Goal: Task Accomplishment & Management: Use online tool/utility

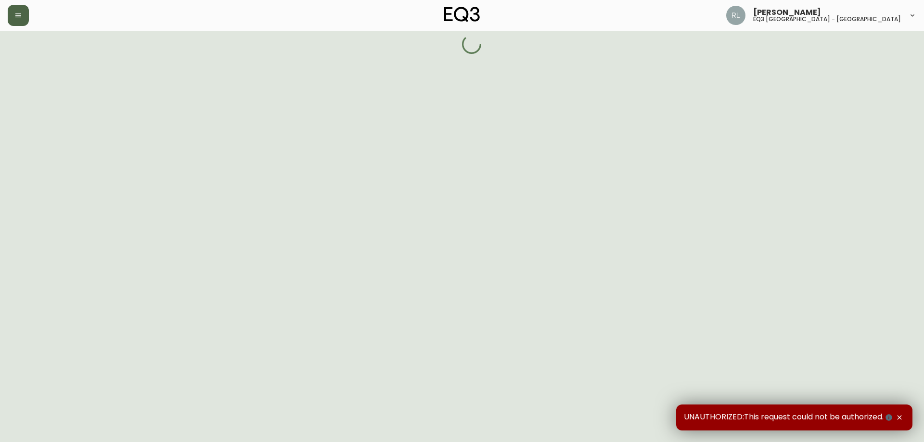
click at [17, 9] on button "button" at bounding box center [18, 15] width 21 height 21
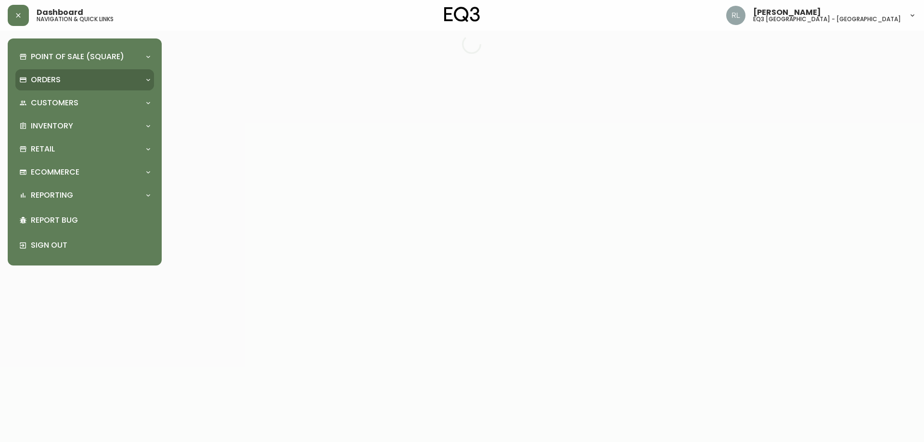
click at [65, 76] on div "Orders" at bounding box center [79, 80] width 121 height 11
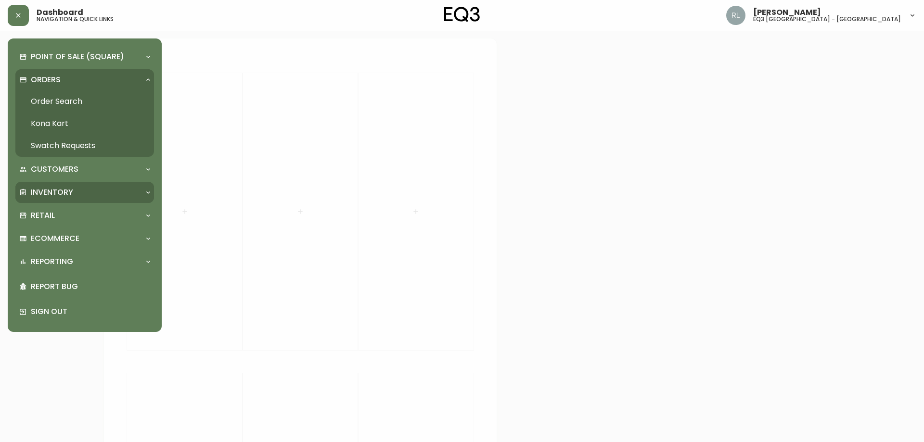
click at [57, 193] on p "Inventory" at bounding box center [52, 192] width 42 height 11
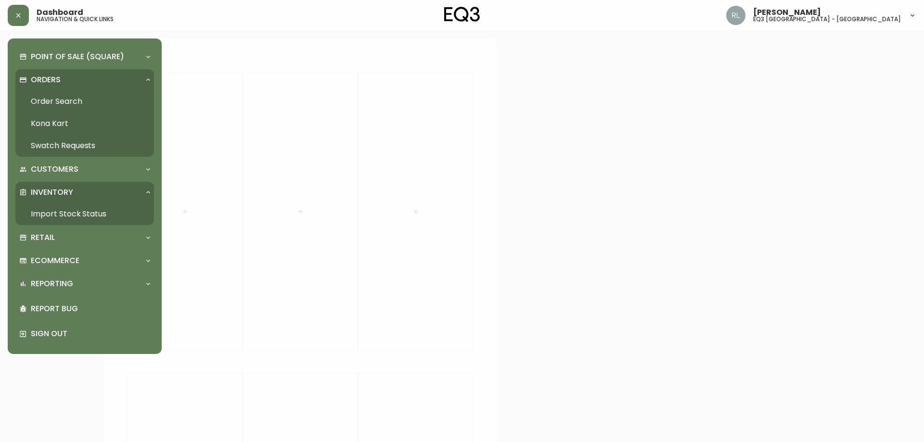
click at [64, 216] on link "Import Stock Status" at bounding box center [84, 214] width 139 height 22
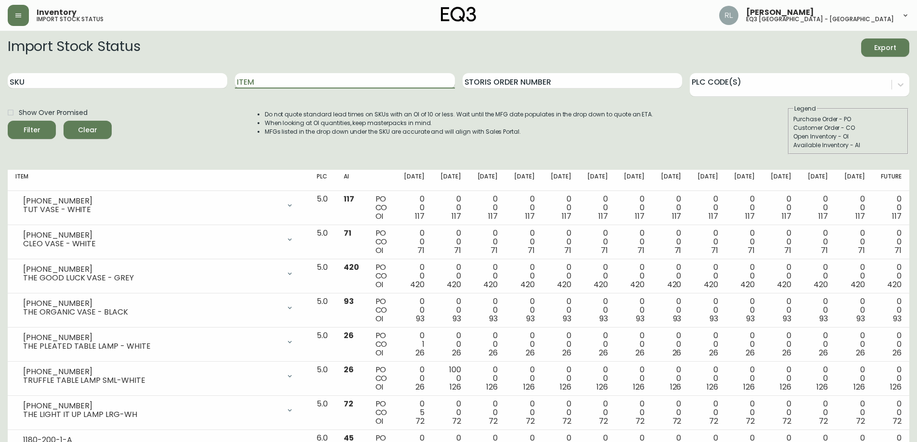
click at [273, 74] on input "Item" at bounding box center [344, 80] width 219 height 15
type input "FREDDO"
click at [8, 121] on button "Filter" at bounding box center [32, 130] width 48 height 18
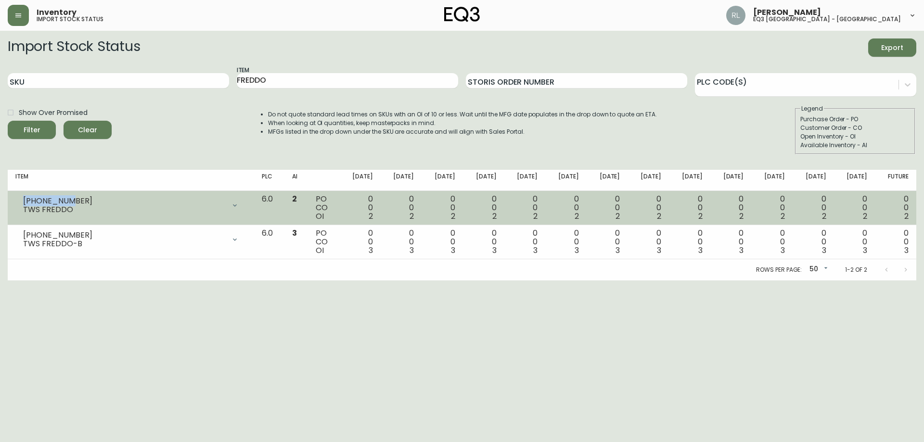
drag, startPoint x: 72, startPoint y: 202, endPoint x: 19, endPoint y: 197, distance: 53.6
click at [19, 197] on div "[PHONE_NUMBER] TWS FREDDO" at bounding box center [130, 205] width 231 height 21
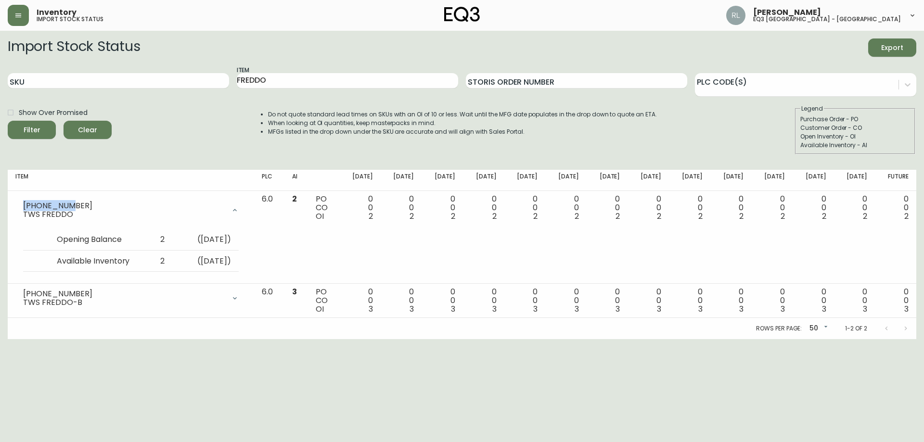
copy div "[PHONE_NUMBER]"
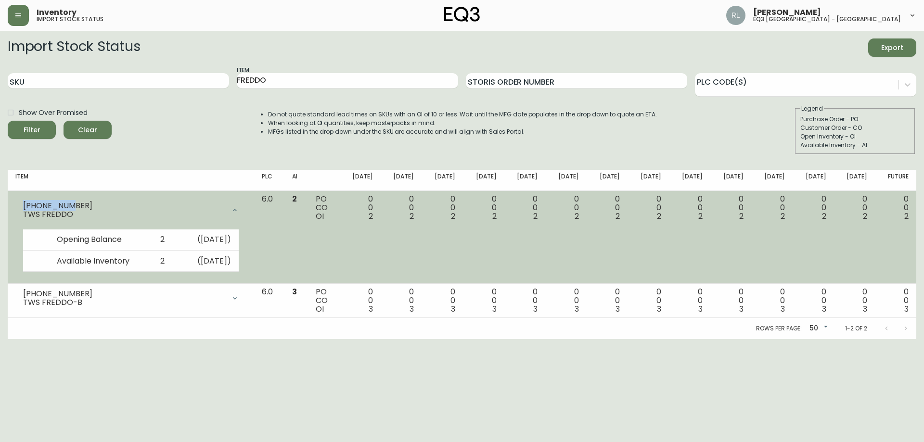
click at [245, 206] on div at bounding box center [234, 210] width 19 height 19
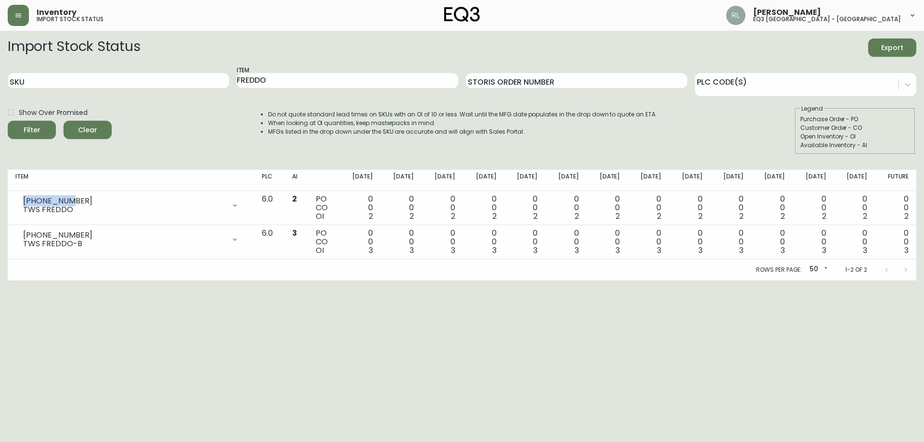
click at [591, 121] on li "When looking at OI quantities, keep masterpacks in mind." at bounding box center [462, 123] width 389 height 9
click at [808, 54] on div "Import Stock Status Export" at bounding box center [462, 48] width 909 height 18
click at [18, 13] on icon "button" at bounding box center [18, 16] width 8 height 8
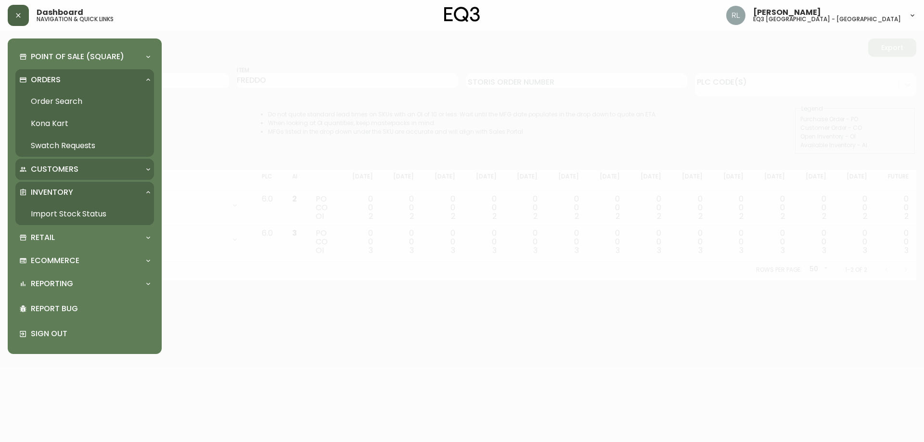
click at [67, 163] on div "Customers" at bounding box center [84, 169] width 139 height 21
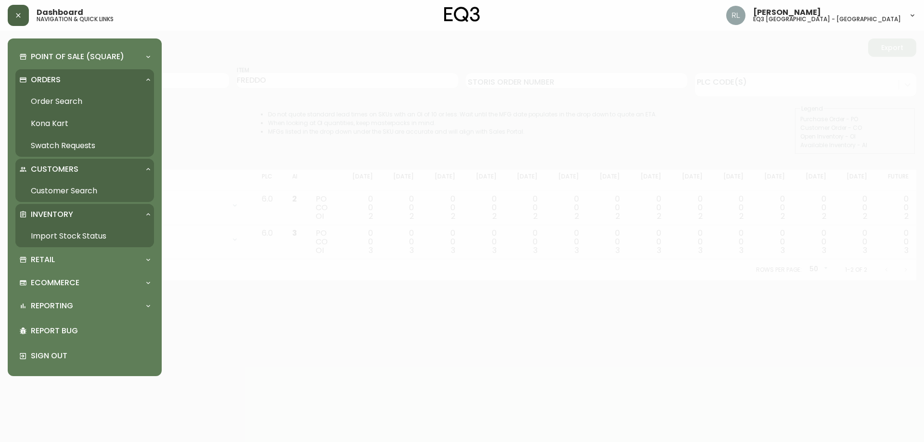
click at [66, 164] on p "Customers" at bounding box center [55, 169] width 48 height 11
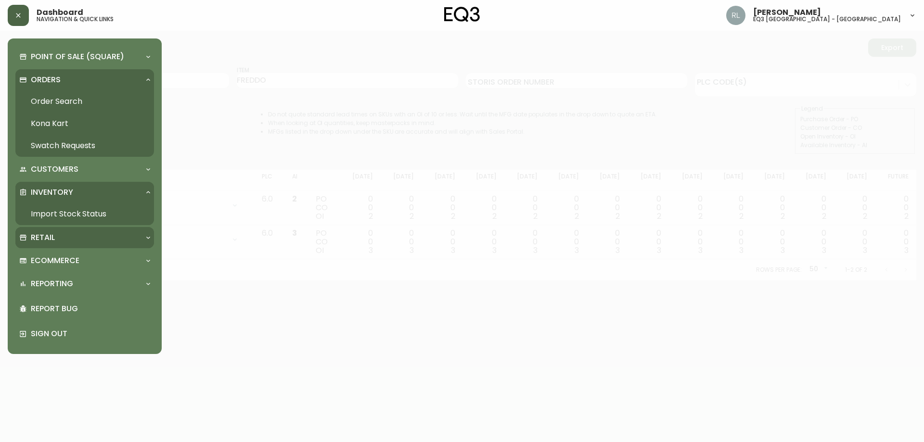
click at [57, 238] on div "Retail" at bounding box center [79, 237] width 121 height 11
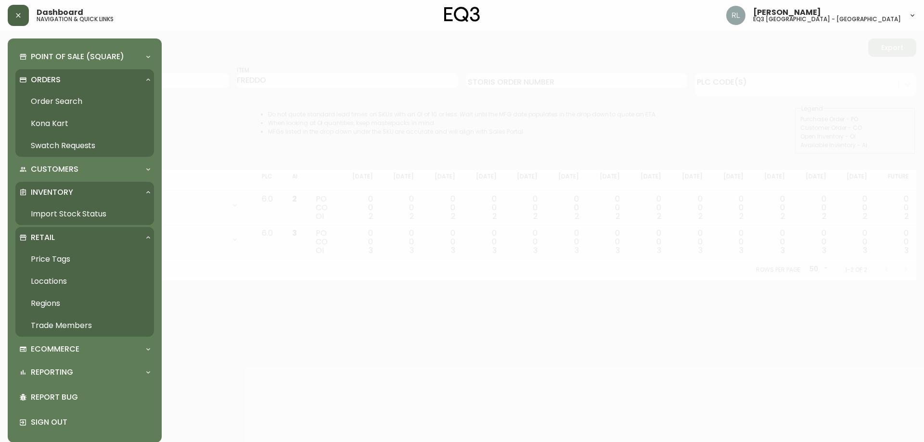
drag, startPoint x: 65, startPoint y: 256, endPoint x: 67, endPoint y: 266, distance: 10.3
click at [64, 256] on link "Price Tags" at bounding box center [84, 259] width 139 height 22
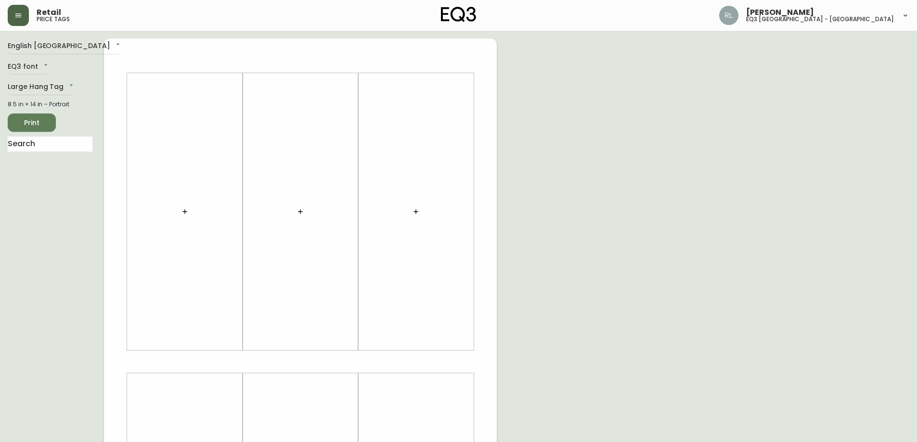
click at [46, 29] on div "Retail price tags [PERSON_NAME] eq3 [GEOGRAPHIC_DATA] - [GEOGRAPHIC_DATA]" at bounding box center [459, 15] width 902 height 31
click at [41, 40] on body "Retail price tags [PERSON_NAME] eq3 [GEOGRAPHIC_DATA] - [GEOGRAPHIC_DATA] Engli…" at bounding box center [458, 342] width 917 height 685
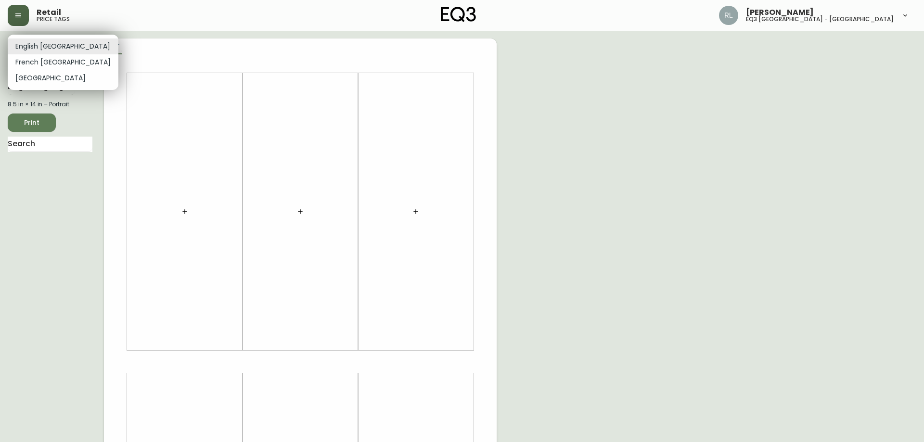
click at [41, 60] on li "French [GEOGRAPHIC_DATA]" at bounding box center [63, 62] width 111 height 16
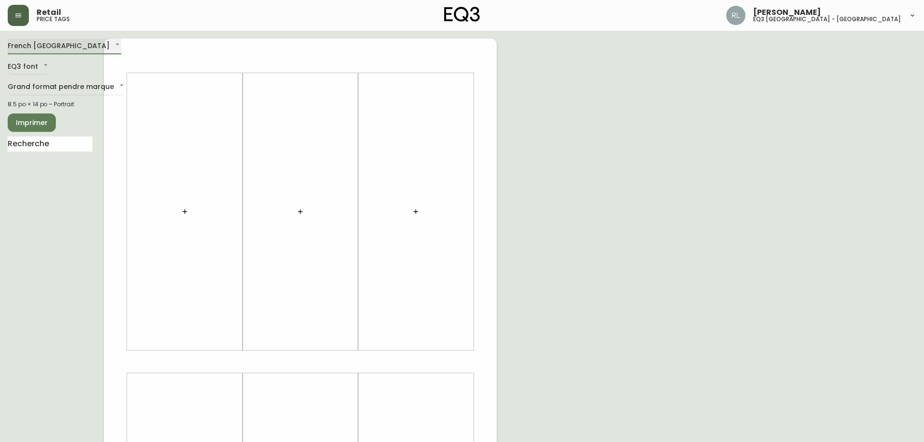
type input "fr_CA"
click at [45, 86] on body "Retail price tags [PERSON_NAME] eq3 [GEOGRAPHIC_DATA] - [GEOGRAPHIC_DATA] [GEOG…" at bounding box center [458, 342] width 917 height 685
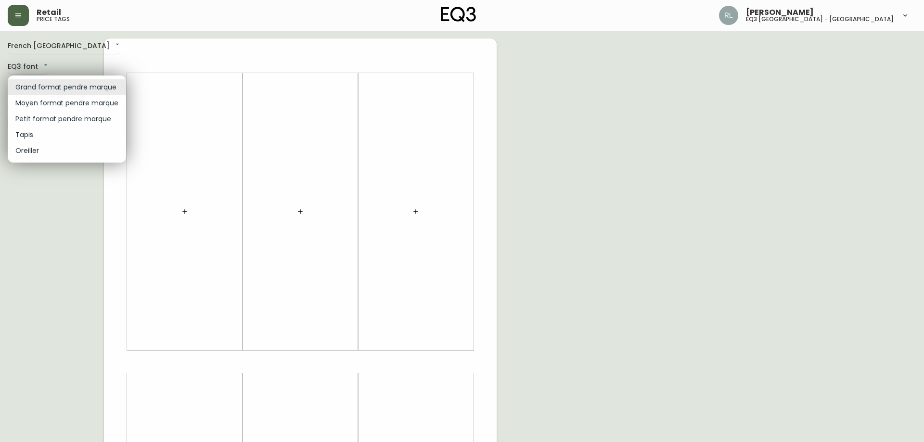
click at [39, 121] on li "Petit format pendre marque" at bounding box center [67, 119] width 118 height 16
type input "small"
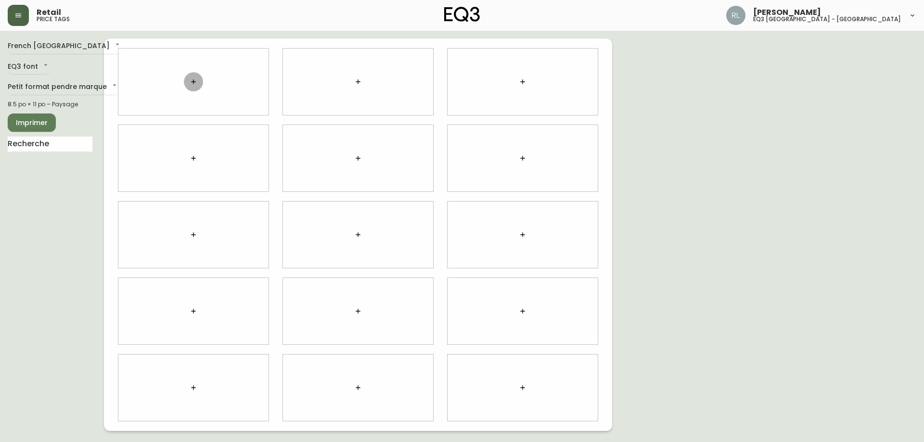
click at [192, 80] on icon "button" at bounding box center [194, 82] width 8 height 8
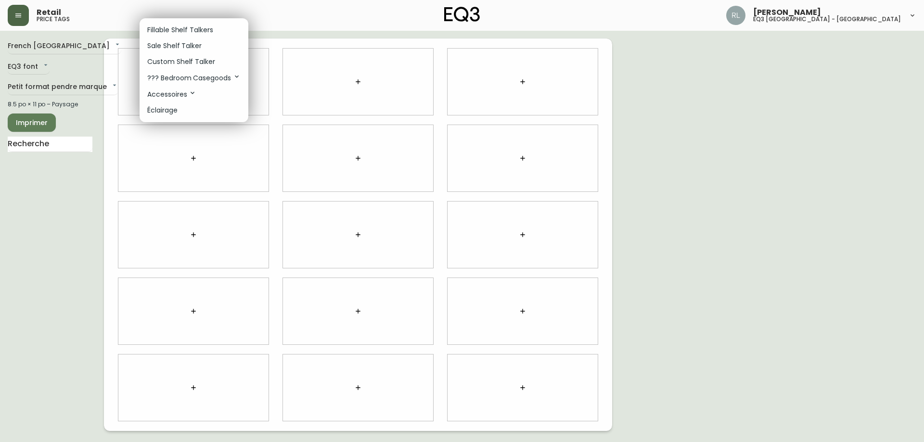
click at [179, 47] on p "Sale Shelf Talker" at bounding box center [174, 46] width 54 height 10
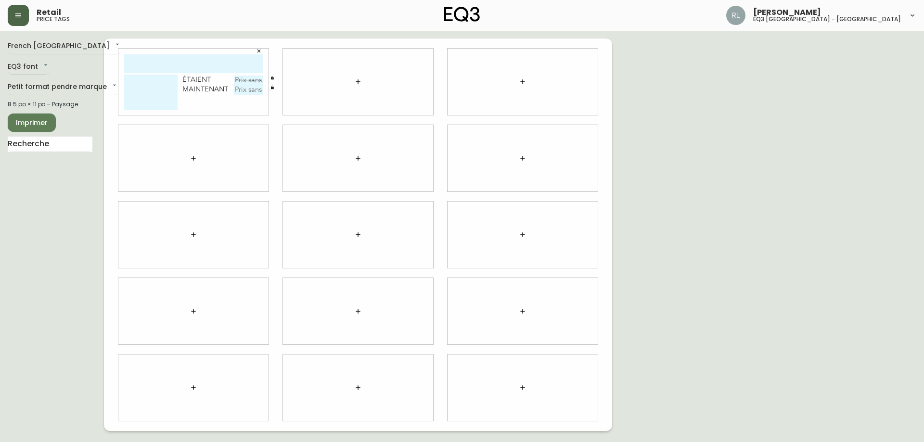
click at [193, 162] on button "button" at bounding box center [193, 158] width 19 height 19
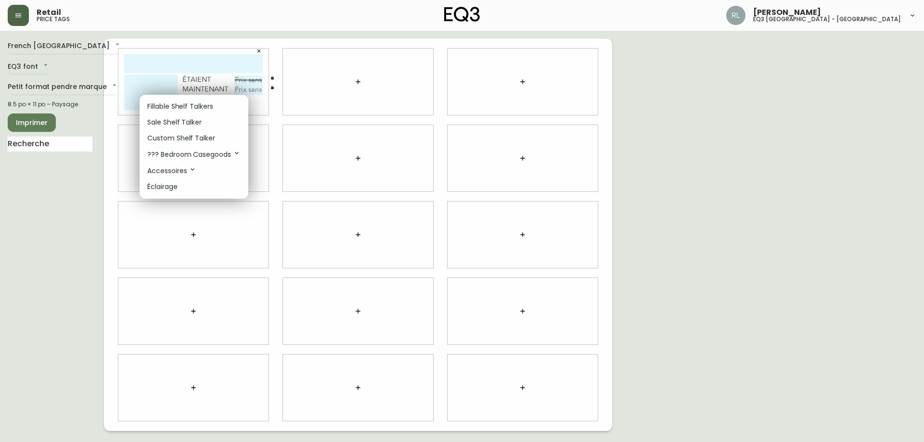
click at [185, 123] on p "Sale Shelf Talker" at bounding box center [174, 122] width 54 height 10
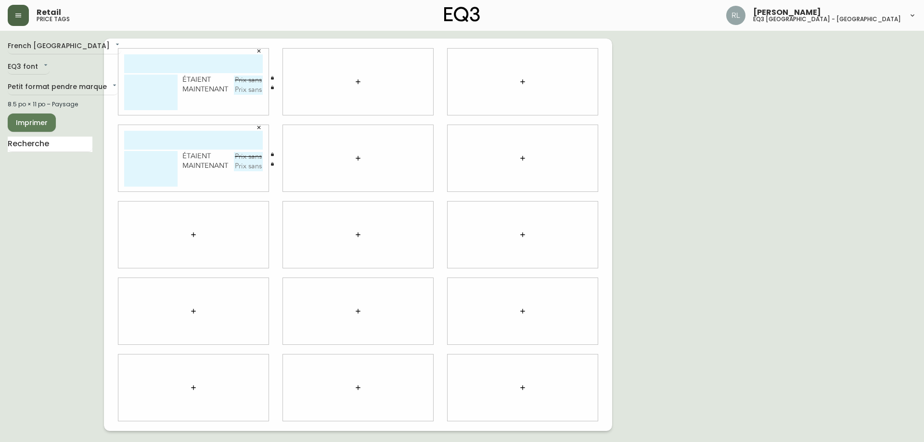
click at [192, 236] on icon "button" at bounding box center [194, 235] width 8 height 8
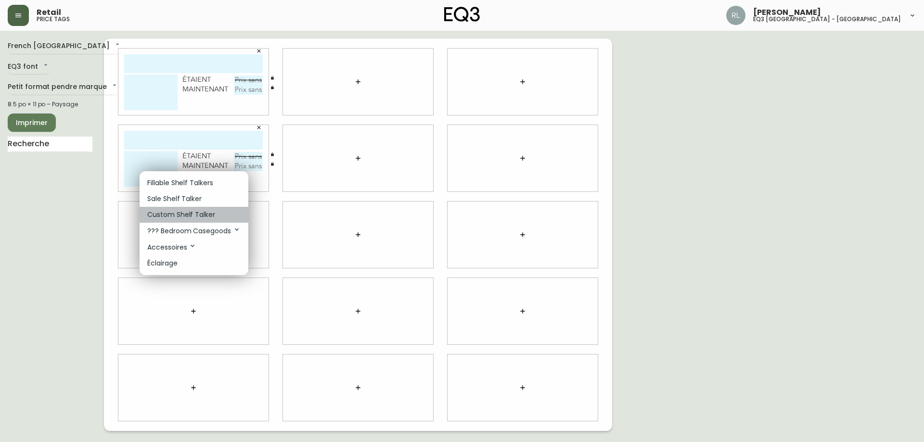
click at [186, 215] on p "Custom Shelf Talker" at bounding box center [181, 215] width 68 height 10
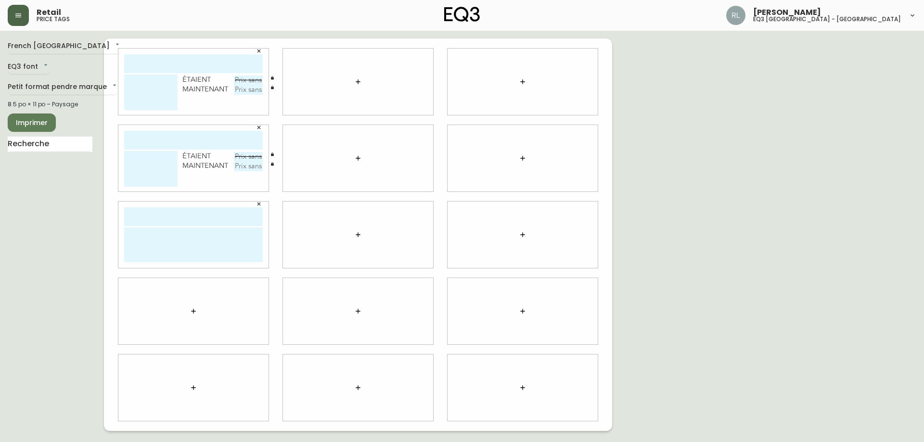
click at [261, 205] on icon "button" at bounding box center [259, 204] width 6 height 6
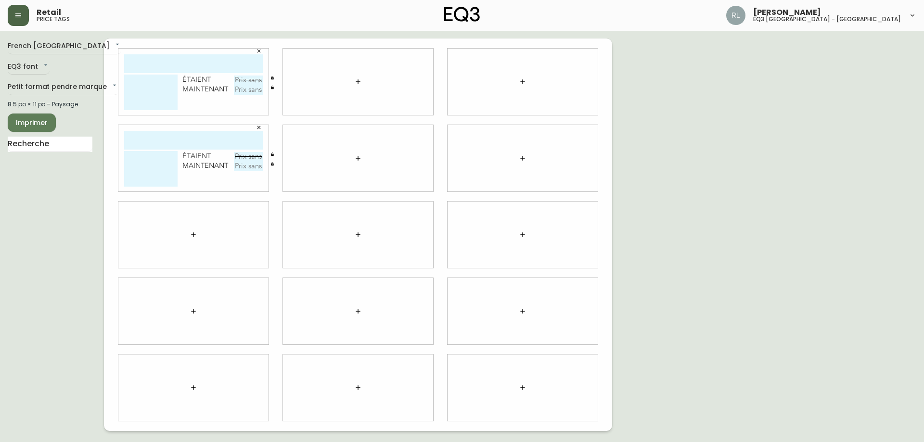
click at [195, 235] on icon "button" at bounding box center [193, 234] width 4 height 4
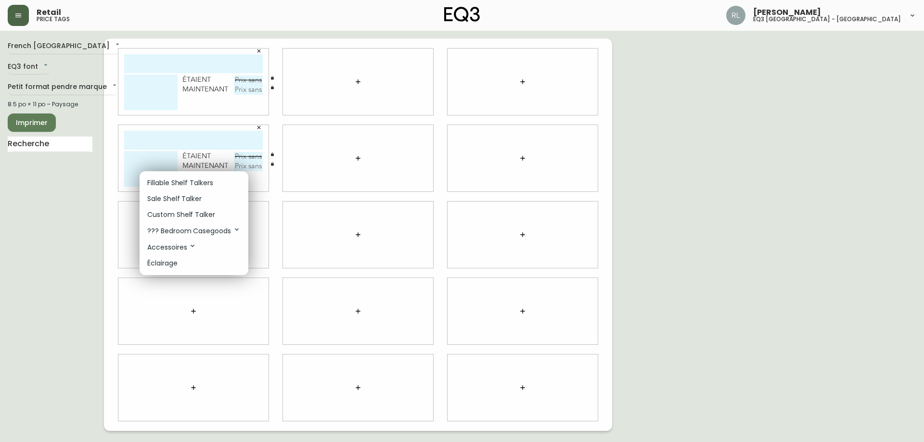
click at [174, 202] on p "Sale Shelf Talker" at bounding box center [174, 199] width 54 height 10
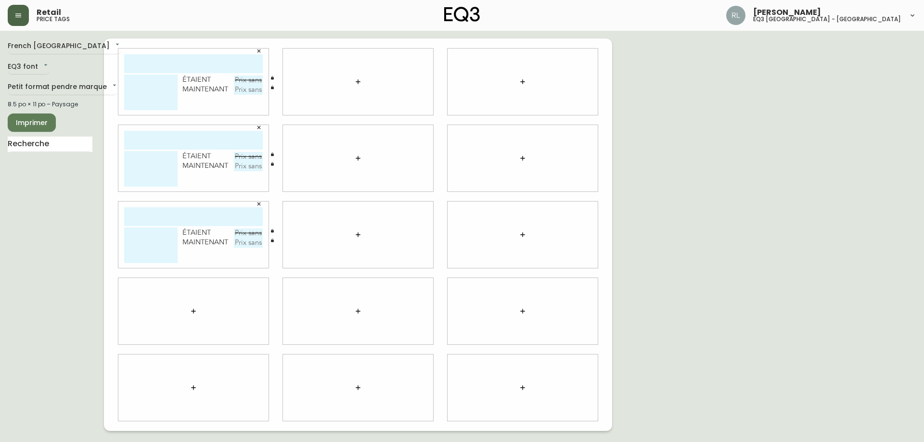
click at [193, 309] on icon "button" at bounding box center [194, 312] width 8 height 8
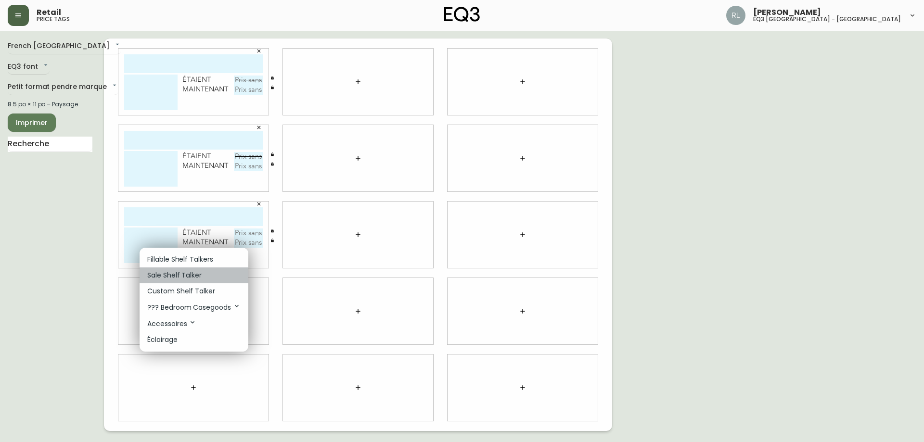
click at [188, 275] on p "Sale Shelf Talker" at bounding box center [174, 276] width 54 height 10
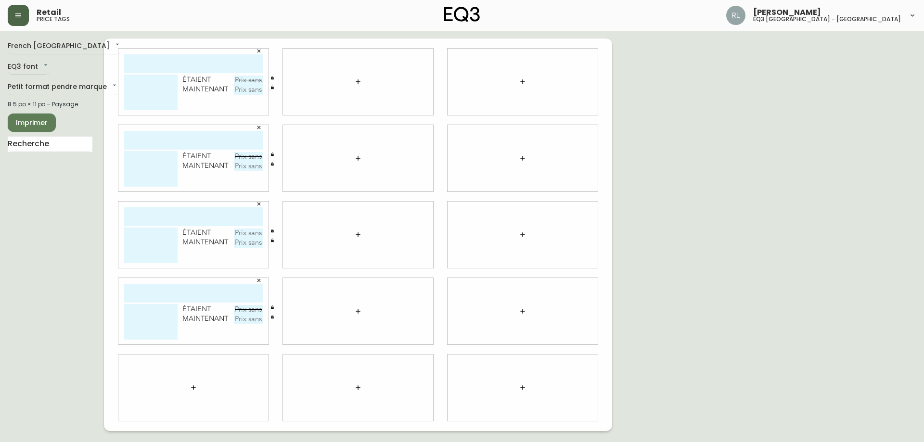
click at [193, 387] on icon "button" at bounding box center [193, 388] width 4 height 4
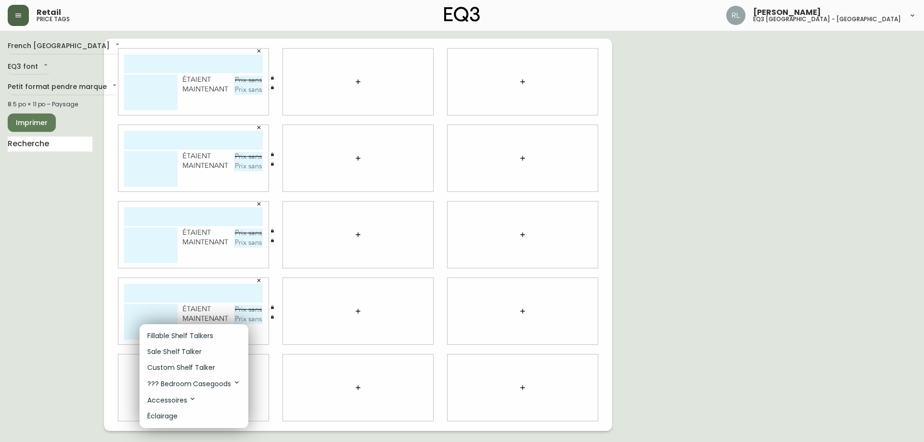
click at [186, 352] on p "Sale Shelf Talker" at bounding box center [174, 352] width 54 height 10
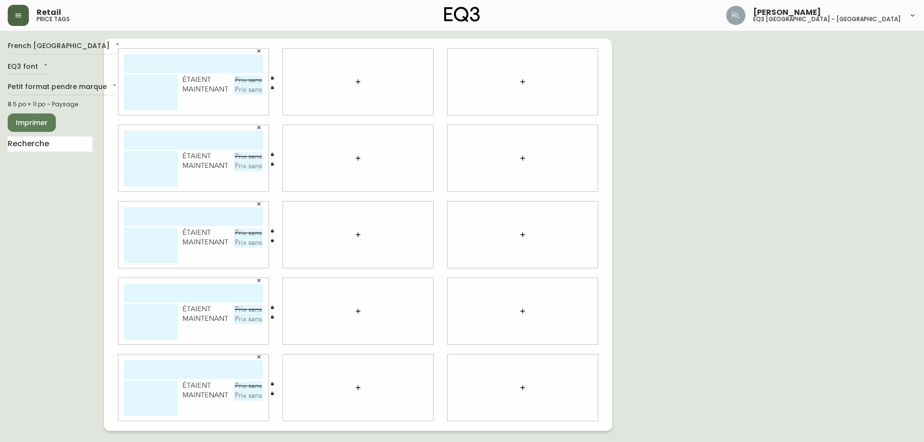
click at [356, 235] on icon "button" at bounding box center [358, 235] width 8 height 8
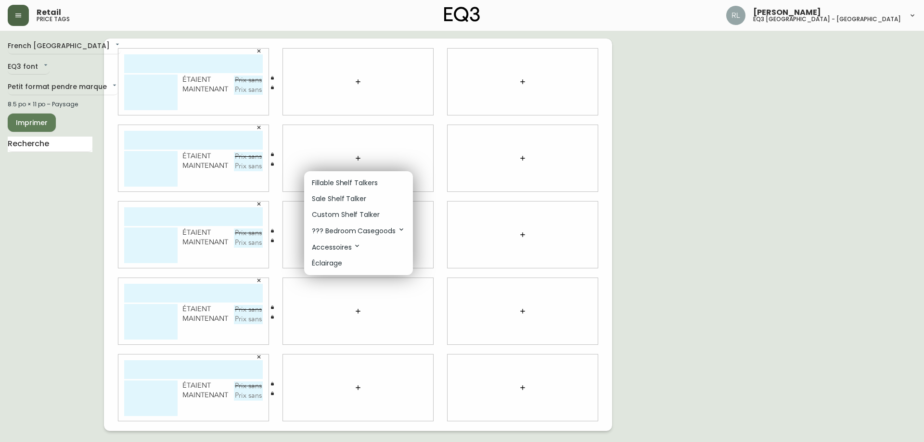
click at [342, 206] on li "Sale Shelf Talker" at bounding box center [358, 199] width 109 height 16
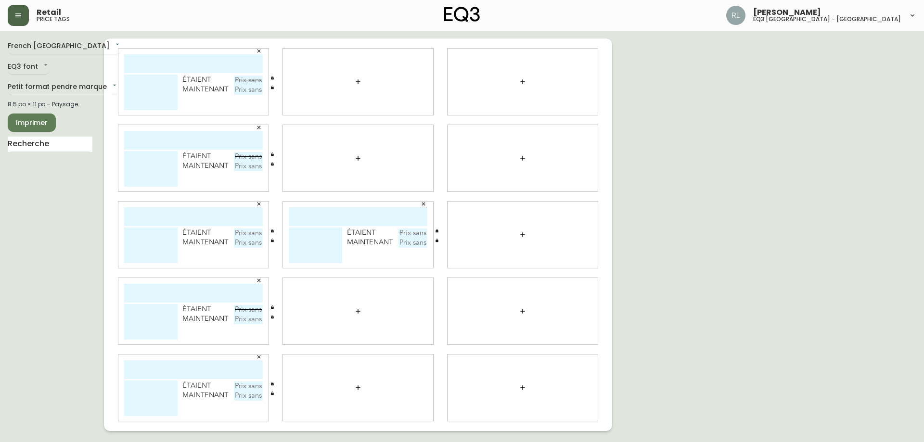
click at [361, 308] on icon "button" at bounding box center [358, 312] width 8 height 8
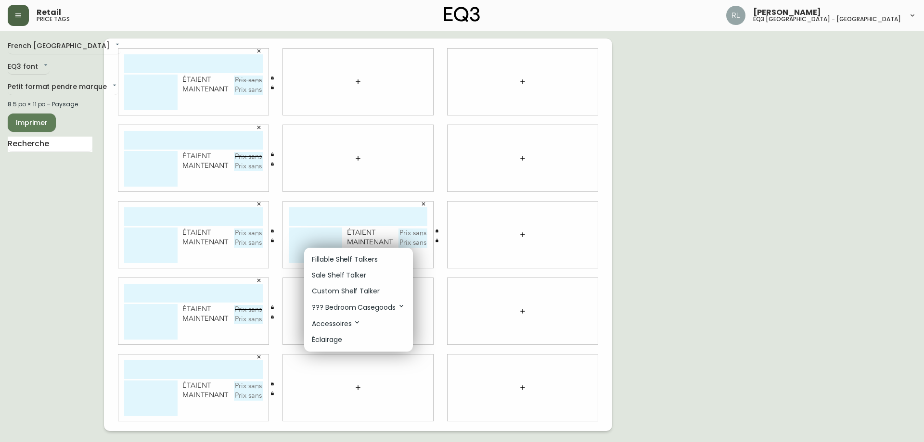
click at [347, 269] on li "Sale Shelf Talker" at bounding box center [358, 276] width 109 height 16
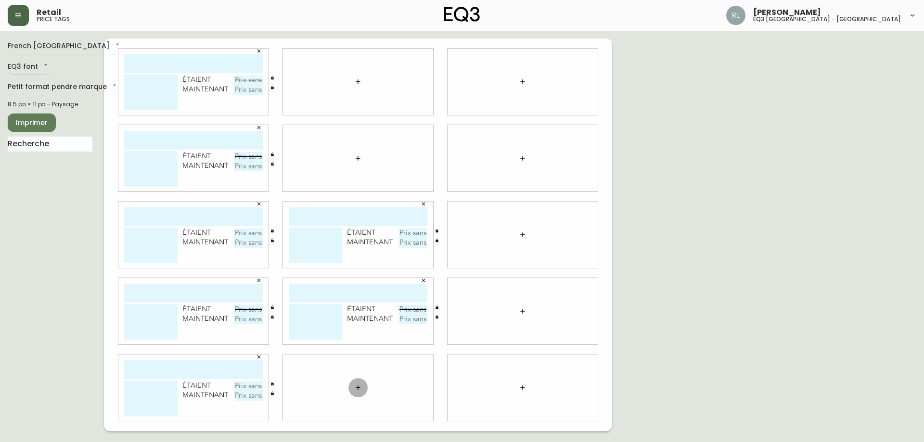
click at [355, 387] on icon "button" at bounding box center [358, 388] width 8 height 8
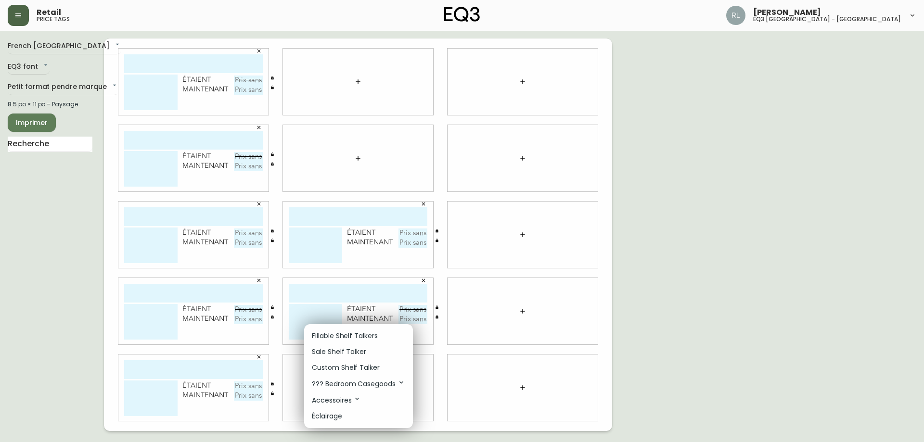
click at [357, 365] on p "Custom Shelf Talker" at bounding box center [346, 368] width 68 height 10
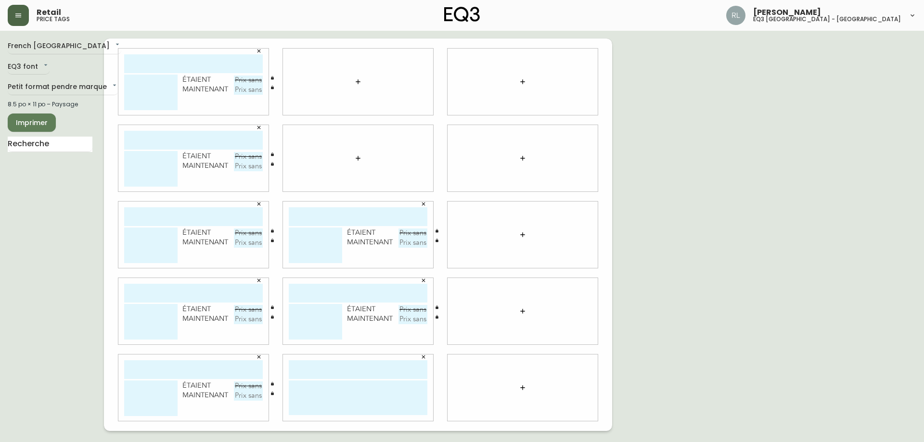
drag, startPoint x: 142, startPoint y: 70, endPoint x: 157, endPoint y: 74, distance: 14.9
click at [142, 70] on input "text" at bounding box center [193, 63] width 139 height 19
type input "cLIMB"
click at [168, 88] on textarea "GRANDE TABLETTE" at bounding box center [150, 93] width 53 height 36
type textarea "GRANDE TABLETTE NOIR"
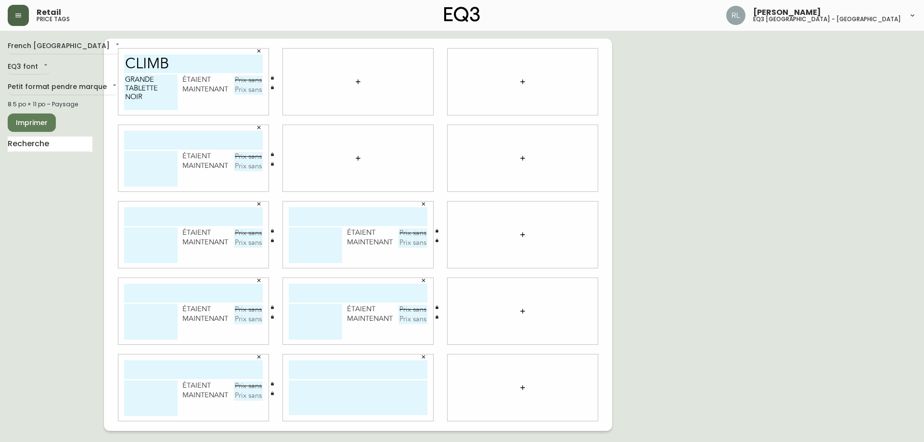
click at [152, 67] on input "cLIMB" at bounding box center [193, 63] width 139 height 19
click at [147, 144] on input "text" at bounding box center [193, 140] width 139 height 19
paste input "cLIMB"
type input "cLIMB"
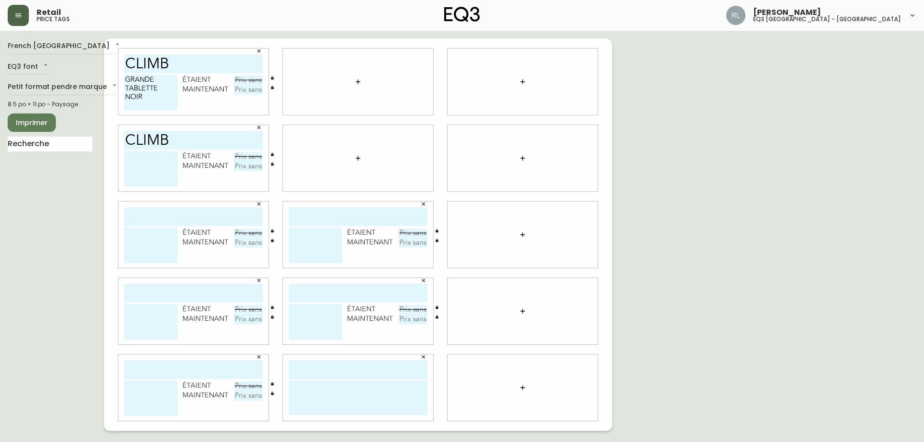
click at [138, 171] on textarea at bounding box center [150, 169] width 53 height 36
paste textarea "cLIMB"
type textarea "cLIMB"
drag, startPoint x: 140, startPoint y: 209, endPoint x: 134, endPoint y: 231, distance: 22.5
click at [141, 209] on input "text" at bounding box center [193, 216] width 139 height 19
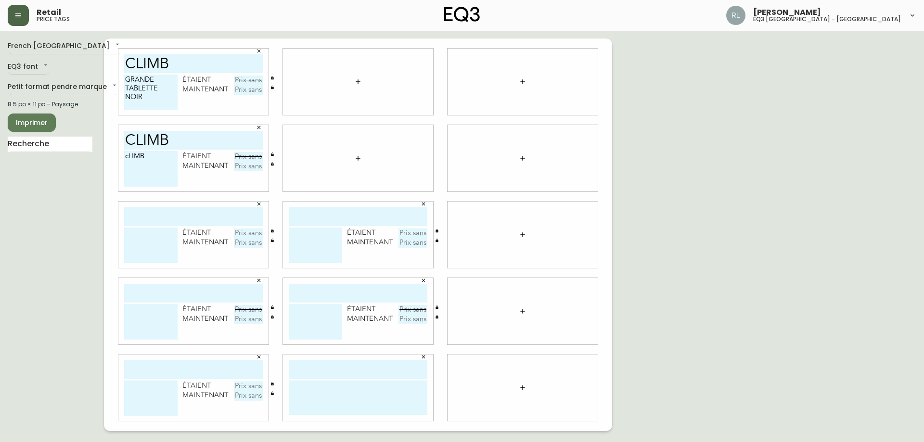
paste input "cLIMB"
type input "cLIMB"
click at [143, 297] on input "text" at bounding box center [193, 293] width 139 height 19
paste input "cLIMB"
type input "cLIMB"
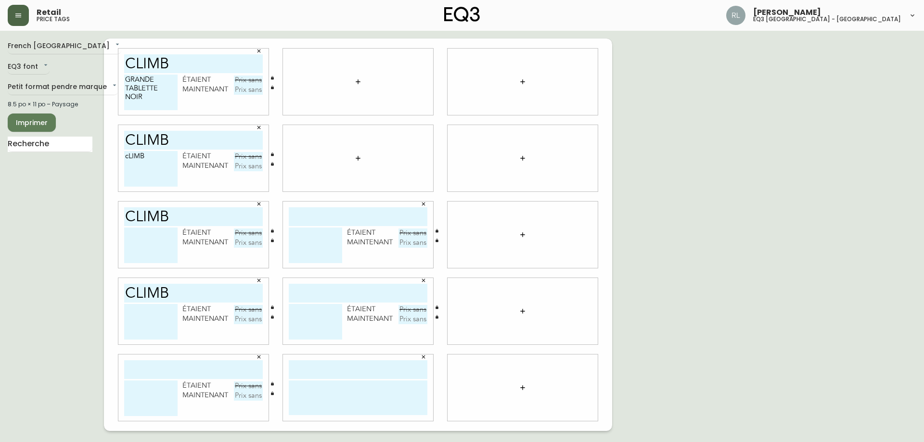
drag, startPoint x: 140, startPoint y: 364, endPoint x: 164, endPoint y: 341, distance: 34.0
click at [140, 364] on input "text" at bounding box center [193, 370] width 139 height 19
paste input "cLIMB"
type input "cLIMB"
drag, startPoint x: 142, startPoint y: 160, endPoint x: 120, endPoint y: 160, distance: 22.1
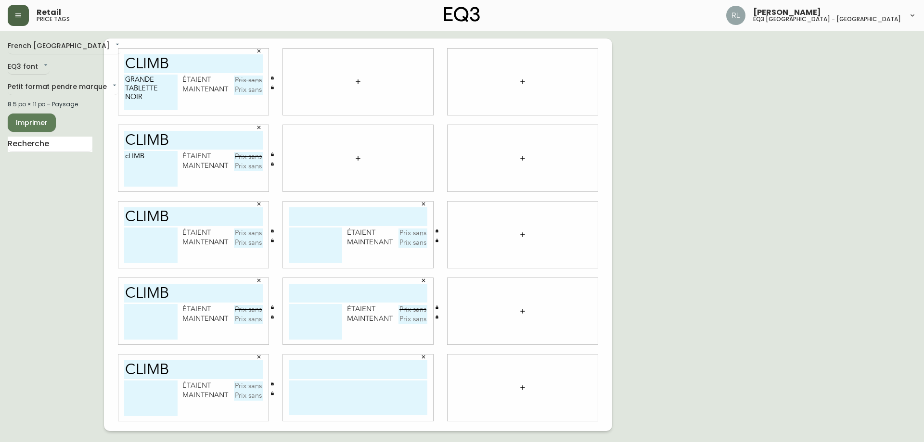
click at [116, 158] on div "cLIMB cLIMB étaient maintenant" at bounding box center [193, 158] width 165 height 77
click at [358, 155] on icon "button" at bounding box center [358, 159] width 8 height 8
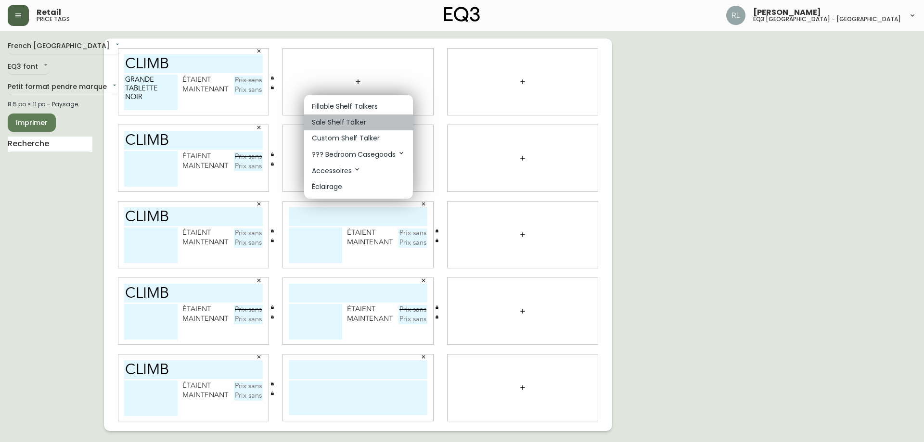
click at [342, 123] on p "Sale Shelf Talker" at bounding box center [339, 122] width 54 height 10
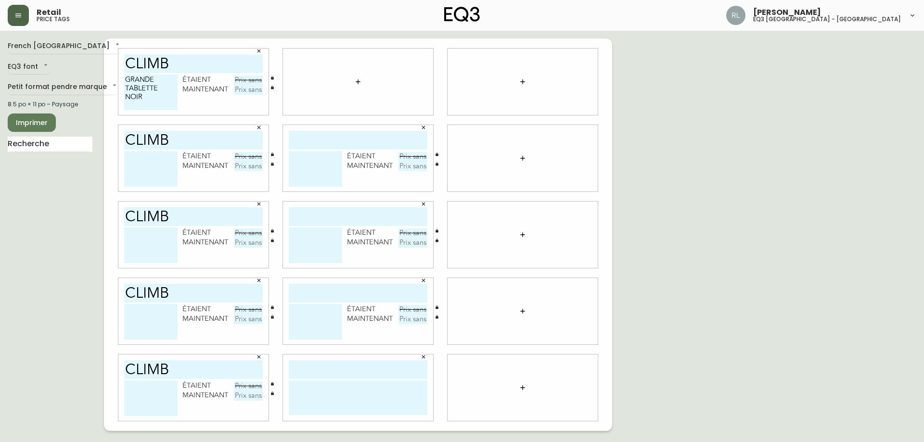
click at [426, 356] on button "button" at bounding box center [423, 357] width 14 height 14
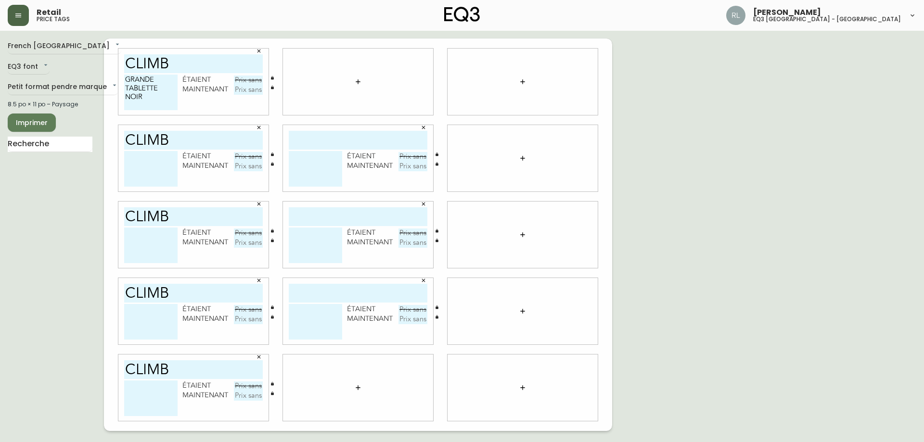
click at [353, 388] on button "button" at bounding box center [357, 387] width 19 height 19
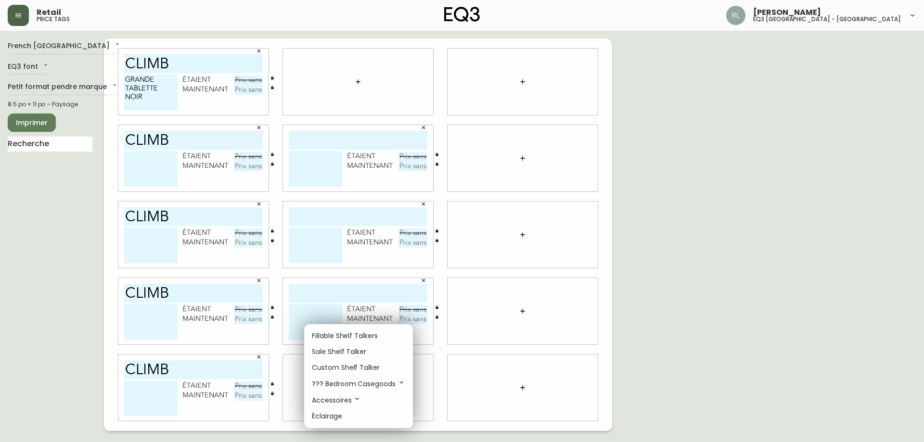
click at [332, 349] on p "Sale Shelf Talker" at bounding box center [339, 352] width 54 height 10
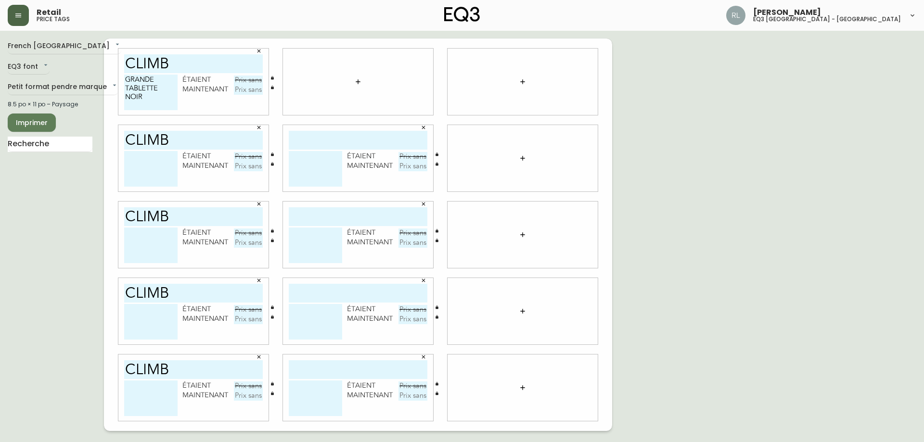
click at [360, 81] on icon "button" at bounding box center [358, 82] width 8 height 8
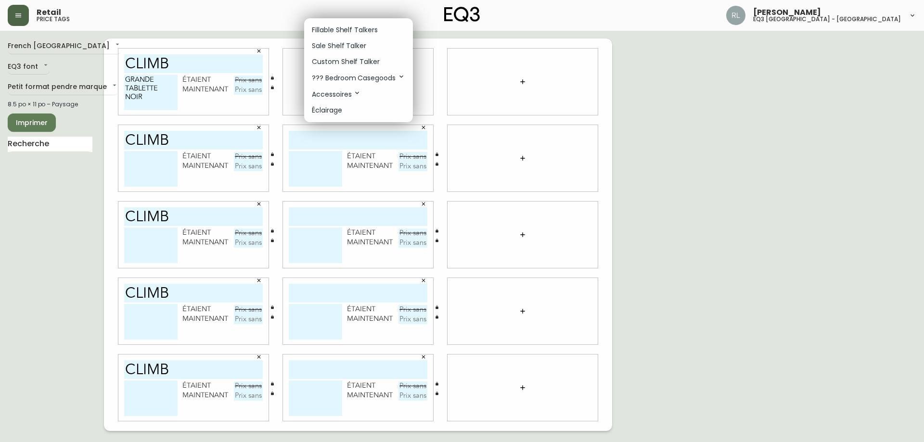
click at [334, 42] on p "Sale Shelf Talker" at bounding box center [339, 46] width 54 height 10
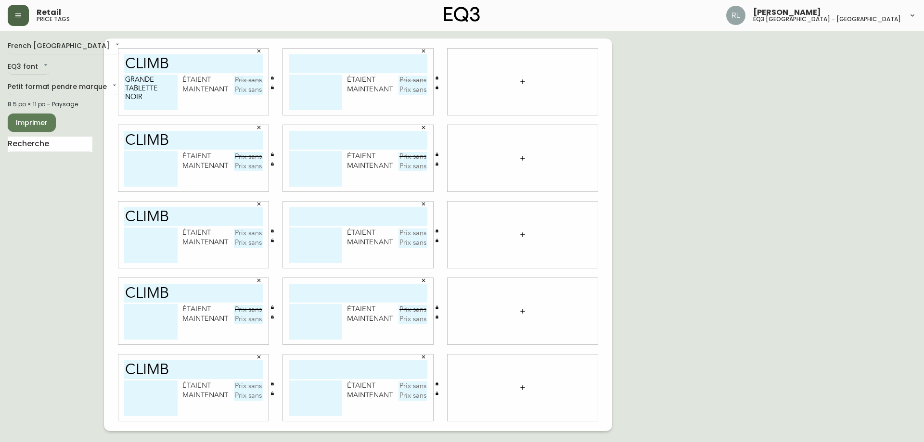
click at [524, 82] on icon "button" at bounding box center [522, 81] width 4 height 4
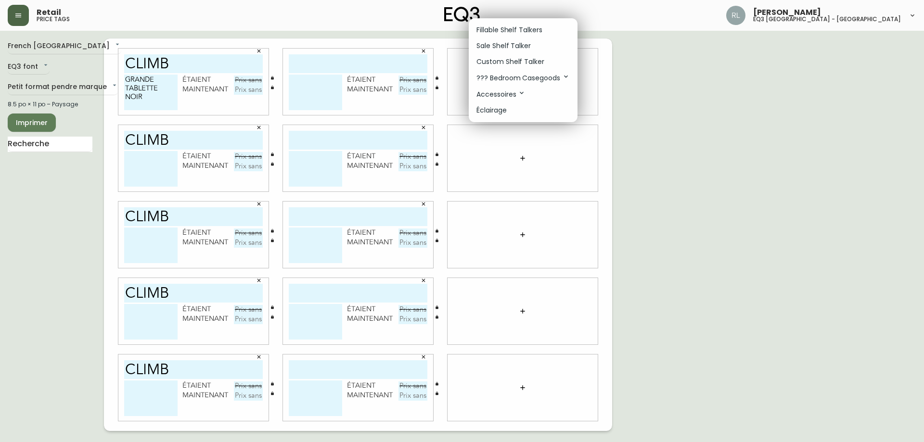
click at [505, 43] on p "Sale Shelf Talker" at bounding box center [504, 46] width 54 height 10
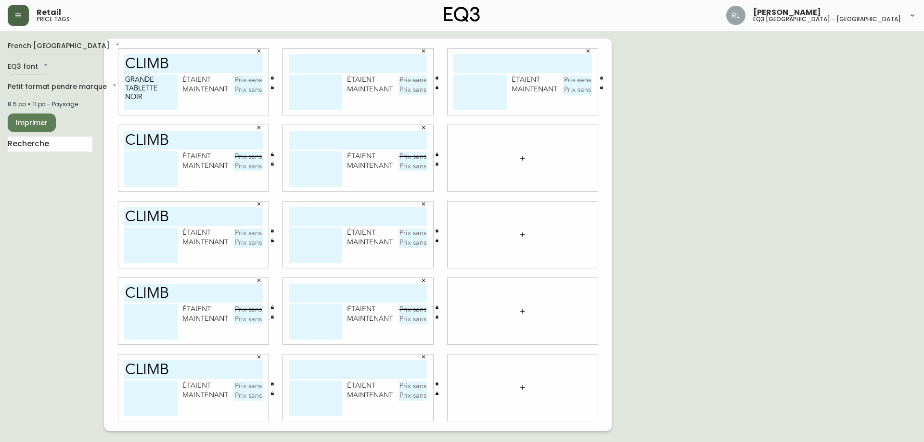
click at [519, 155] on icon "button" at bounding box center [523, 159] width 8 height 8
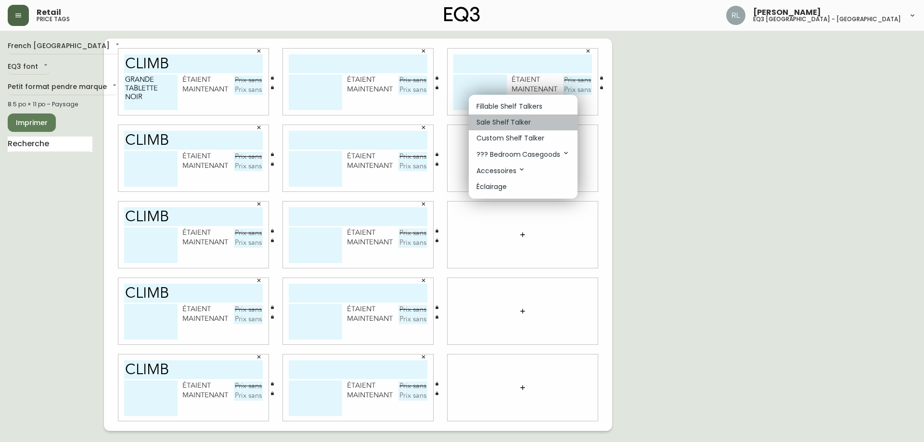
click at [500, 124] on p "Sale Shelf Talker" at bounding box center [504, 122] width 54 height 10
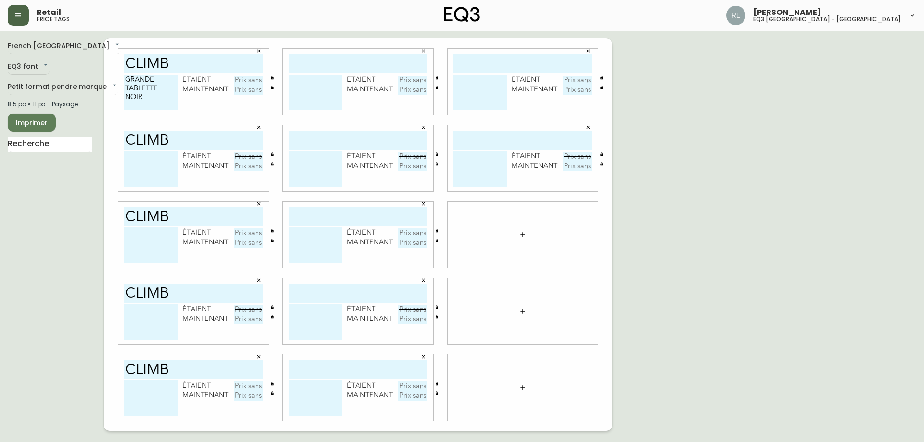
click at [522, 236] on icon "button" at bounding box center [523, 235] width 8 height 8
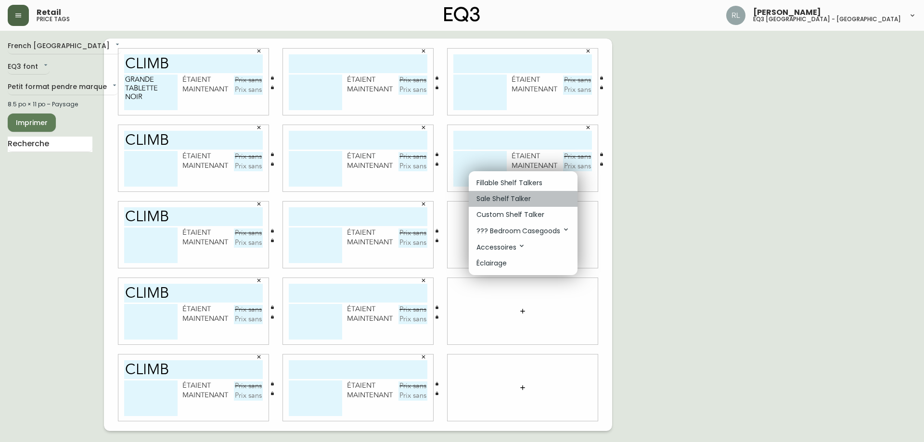
click at [506, 201] on p "Sale Shelf Talker" at bounding box center [504, 199] width 54 height 10
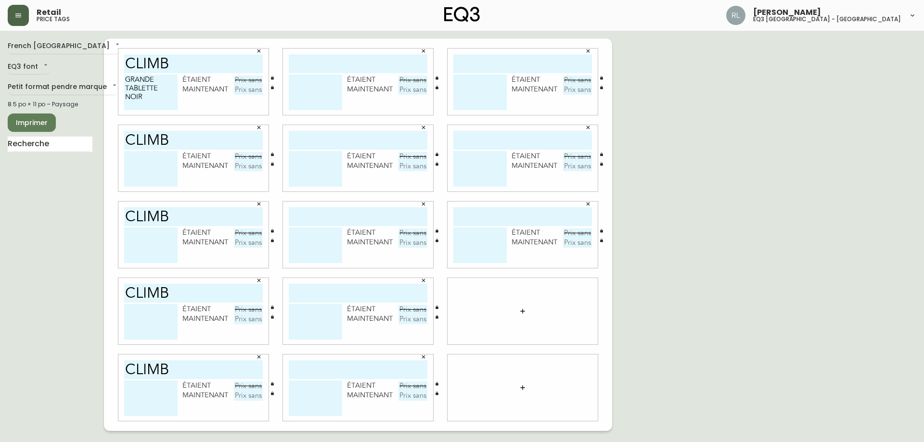
click at [520, 312] on icon "button" at bounding box center [523, 312] width 8 height 8
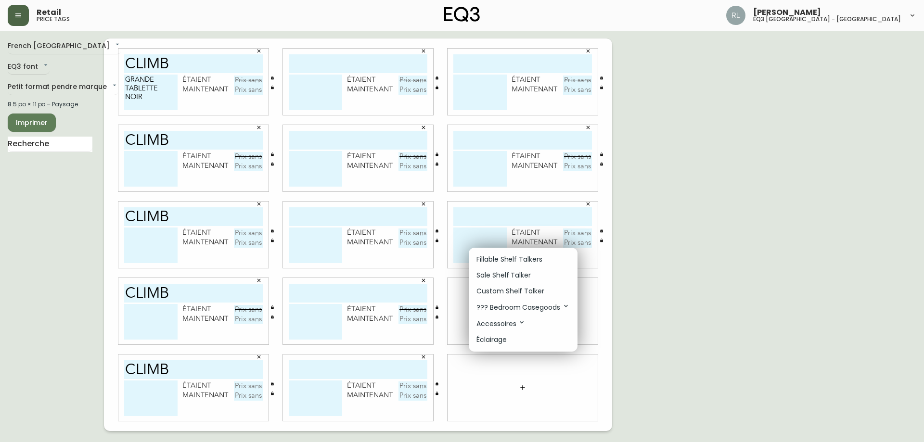
click at [492, 278] on p "Sale Shelf Talker" at bounding box center [504, 276] width 54 height 10
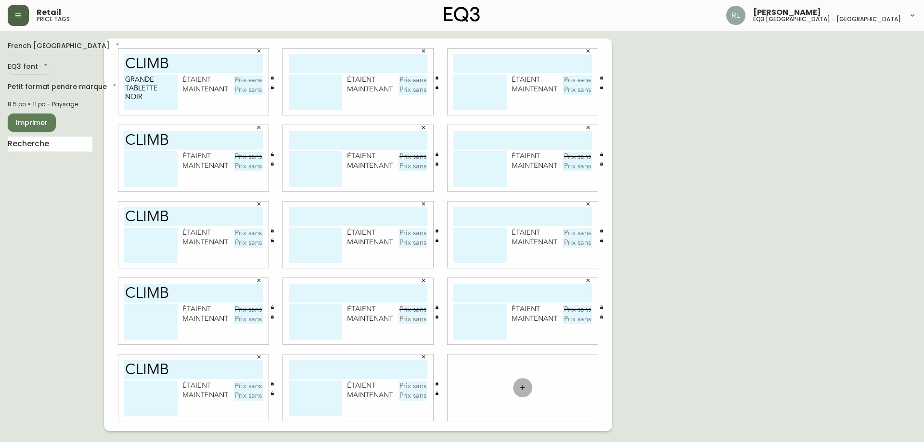
click at [525, 390] on icon "button" at bounding box center [523, 388] width 8 height 8
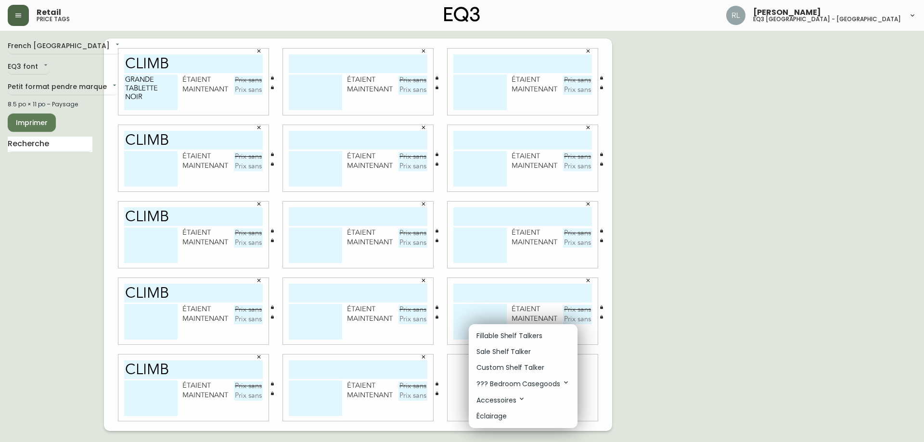
click at [489, 351] on p "Sale Shelf Talker" at bounding box center [504, 352] width 54 height 10
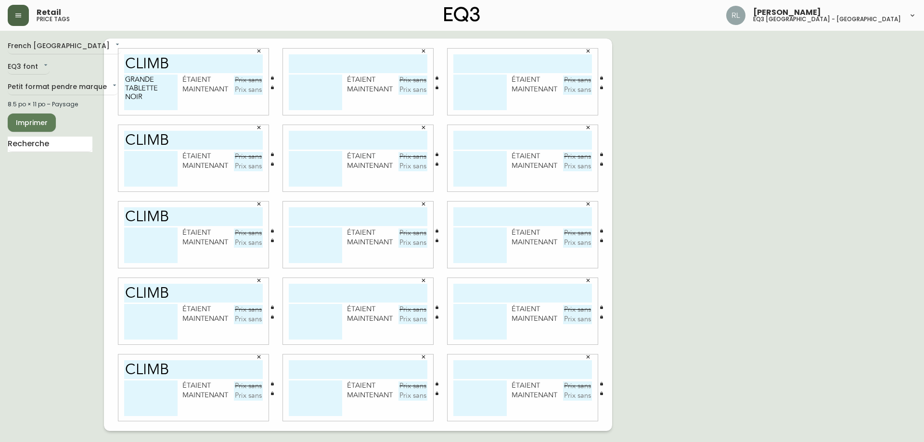
click at [245, 78] on input "text" at bounding box center [248, 81] width 29 height 10
type input "200$"
click at [245, 90] on input "text" at bounding box center [248, 90] width 29 height 10
type input "100$"
click at [146, 61] on input "cLIMB" at bounding box center [193, 63] width 139 height 19
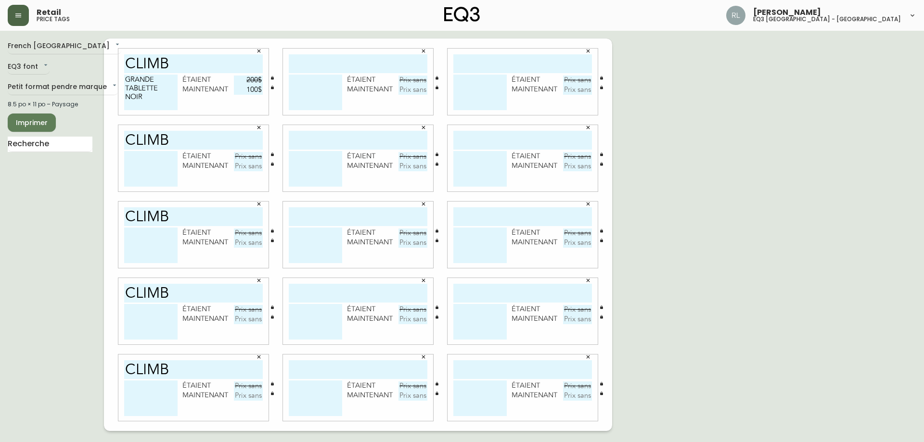
click at [146, 61] on input "cLIMB" at bounding box center [193, 63] width 139 height 19
click at [141, 97] on textarea "GRANDE TABLETTE NOIR" at bounding box center [150, 93] width 53 height 36
click at [141, 95] on textarea "GRANDE TABLETTE NOIR" at bounding box center [150, 93] width 53 height 36
click at [142, 95] on textarea "GRANDE TABLETTE NOIR" at bounding box center [150, 93] width 53 height 36
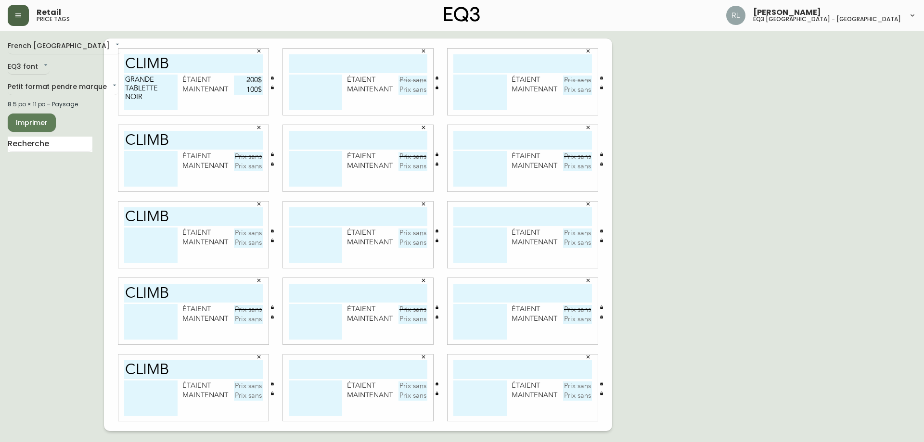
click at [136, 155] on textarea at bounding box center [150, 169] width 53 height 36
paste textarea "GRANDE TABLETTE NOIR"
type textarea "GRANDE TABLETTE NOIR"
click at [142, 235] on textarea at bounding box center [150, 246] width 53 height 36
paste textarea "GRANDE TABLETTE NOIR"
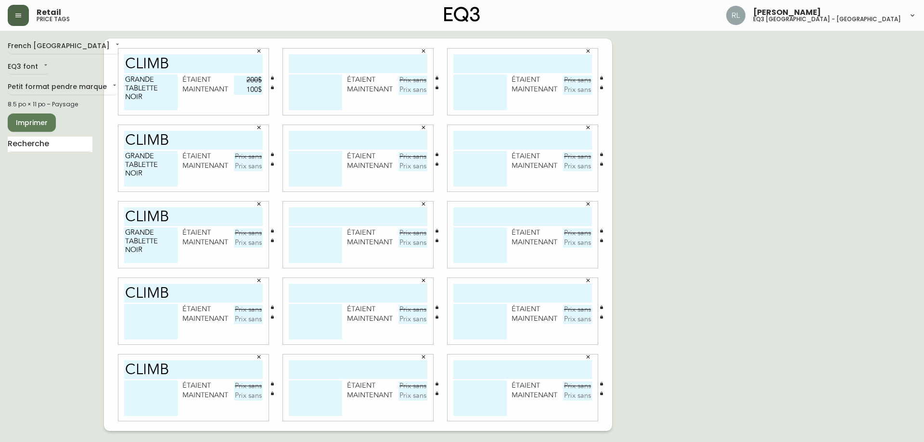
type textarea "GRANDE TABLETTE NOIR"
click at [246, 156] on input "text" at bounding box center [248, 157] width 29 height 10
type input "200$"
type input "100$"
click at [254, 233] on input "text" at bounding box center [248, 234] width 29 height 10
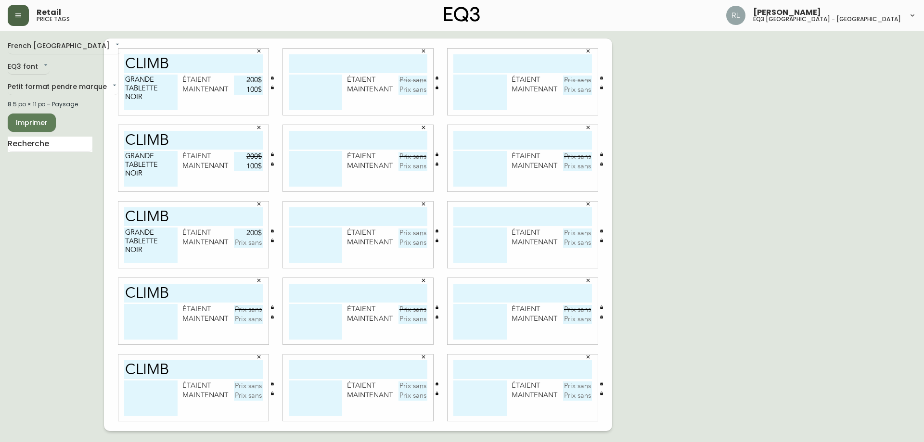
type input "200$"
type input "100$"
click at [133, 101] on textarea "GRANDE TABLETTE NOIR" at bounding box center [150, 93] width 53 height 36
click at [137, 77] on textarea "GRANDE TABLETTE NOIR" at bounding box center [150, 93] width 53 height 36
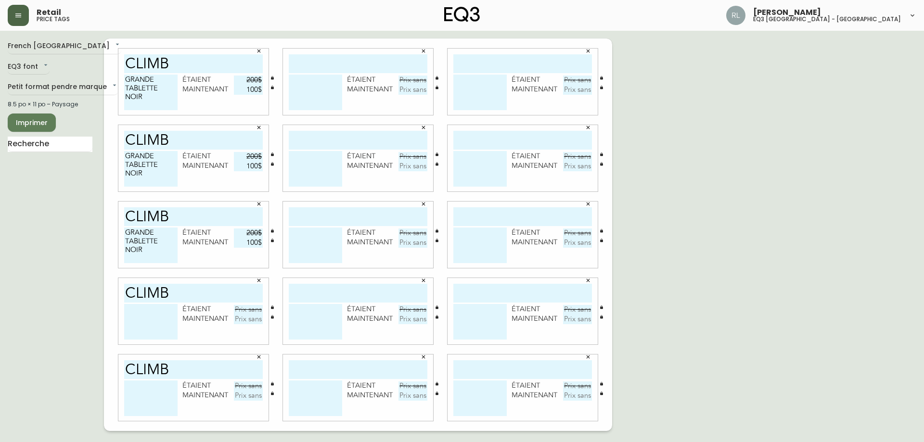
click at [137, 77] on textarea "GRANDE TABLETTE NOIR" at bounding box center [150, 93] width 53 height 36
click at [153, 315] on textarea at bounding box center [150, 322] width 53 height 36
paste textarea "GRANDE TABLETTE NOIR"
drag, startPoint x: 155, startPoint y: 309, endPoint x: 68, endPoint y: 308, distance: 86.2
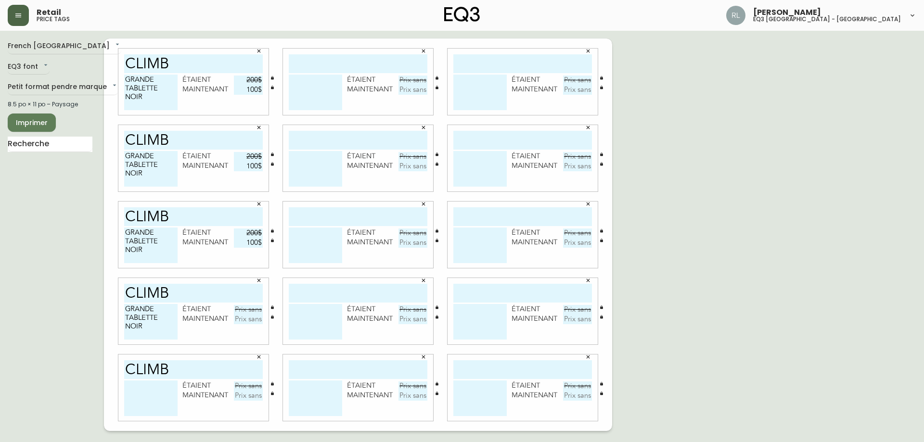
click at [68, 308] on div "French Canada fr_CA EQ3 font EQ3 Petit format pendre marque small 8.5 po × 11 p…" at bounding box center [462, 235] width 909 height 393
click at [129, 325] on textarea "PETITE TABLETTE NOIR" at bounding box center [150, 322] width 53 height 36
drag, startPoint x: 148, startPoint y: 332, endPoint x: 106, endPoint y: 299, distance: 52.9
click at [106, 299] on div "cLIMB GRANDE TABLETTE NOIR étaient 200$ maintenant 100$ étaient maintenant étai…" at bounding box center [358, 235] width 508 height 393
type textarea "PETITE TABLETTE NOIR"
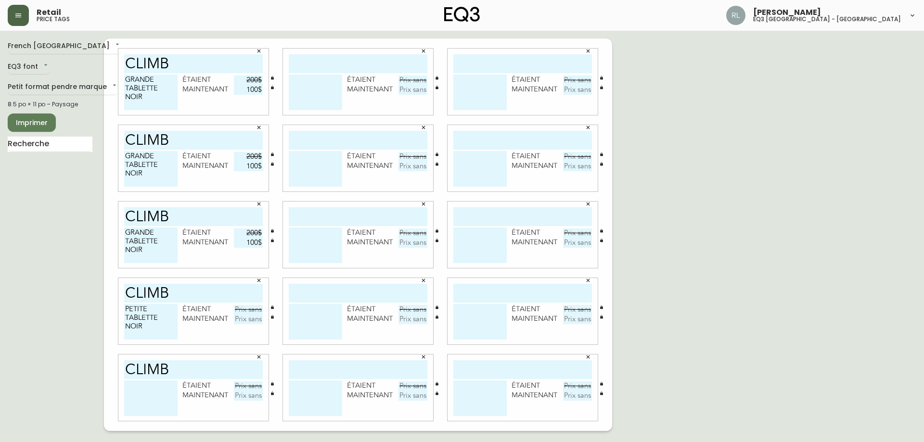
click at [134, 402] on textarea at bounding box center [150, 399] width 53 height 36
paste textarea "PETITE TABLETTE NOIR"
type textarea "PETITE TABLETTE NOIR"
click at [305, 391] on textarea at bounding box center [315, 399] width 53 height 36
paste textarea "PETITE TABLETTE NOIR"
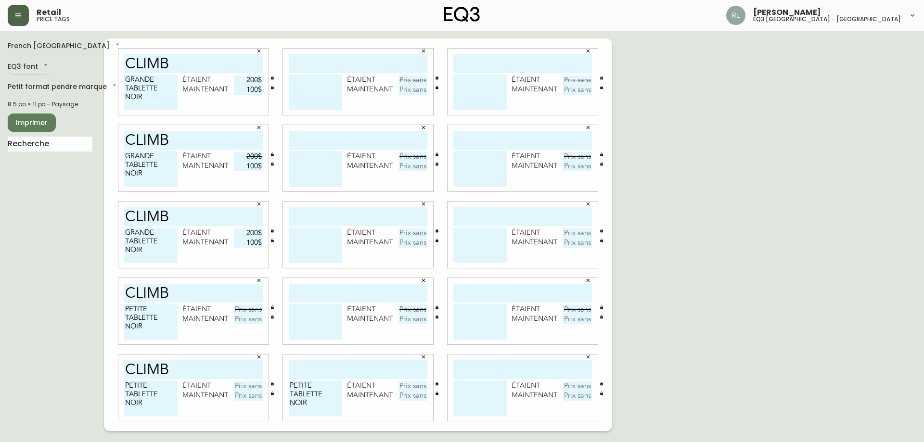
type textarea "PETITE TABLETTE NOIR"
click at [320, 304] on div "étaient maintenant" at bounding box center [358, 311] width 150 height 66
click at [316, 319] on textarea at bounding box center [315, 322] width 53 height 36
paste textarea "PETITE TABLETTE NOIR"
type textarea "PETITE TABLETTE NOIR"
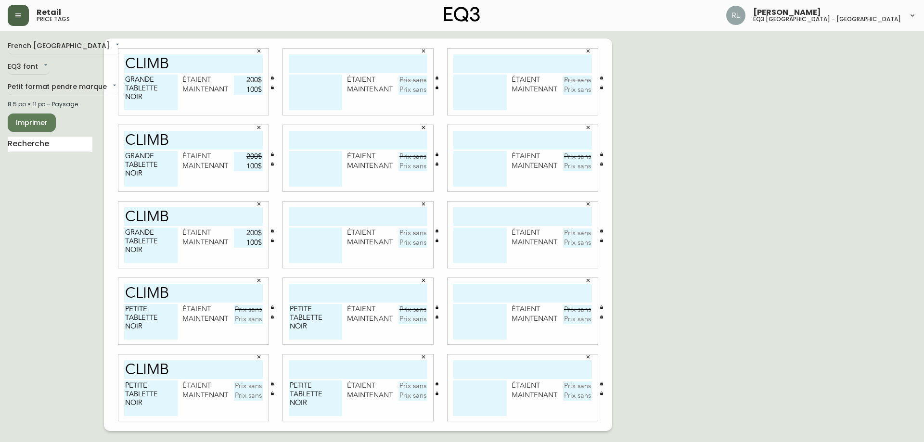
click at [305, 237] on textarea at bounding box center [315, 246] width 53 height 36
paste textarea "PETITE TABLETTE NOIR"
type textarea "PETITE TABLETTE NOIR"
click at [247, 308] on input "text" at bounding box center [248, 310] width 29 height 10
type input "75$"
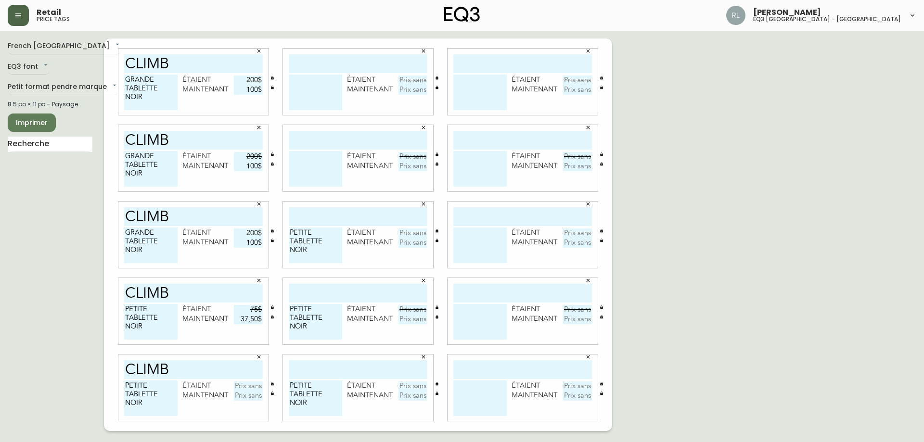
type input "37,50$"
click at [251, 390] on input "text" at bounding box center [248, 387] width 29 height 10
type input "75$"
type input "37,50$"
click at [151, 291] on input "cLIMB" at bounding box center [193, 293] width 139 height 19
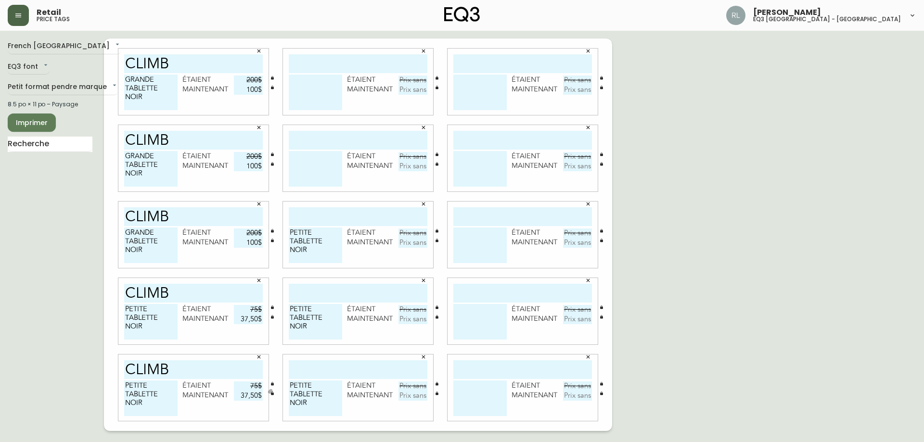
click at [151, 291] on input "cLIMB" at bounding box center [193, 293] width 139 height 19
drag, startPoint x: 322, startPoint y: 219, endPoint x: 315, endPoint y: 270, distance: 52.0
click at [322, 219] on input "text" at bounding box center [358, 216] width 139 height 19
paste input "cLIMB"
type input "cLIMB"
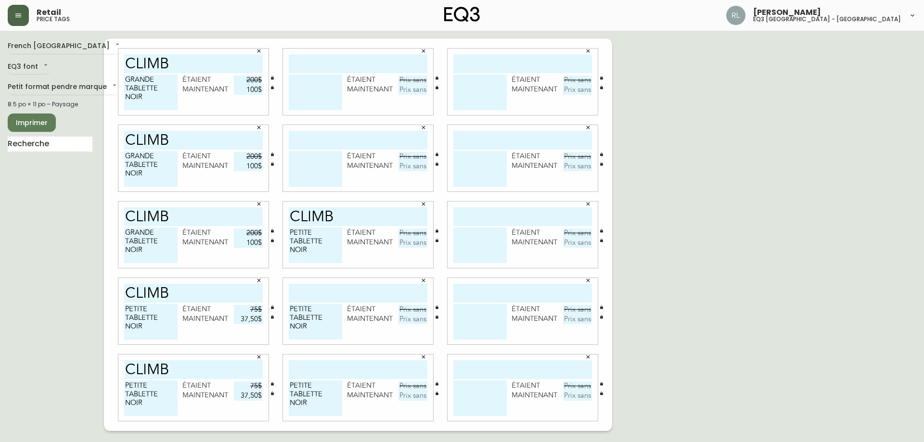
drag, startPoint x: 309, startPoint y: 295, endPoint x: 303, endPoint y: 345, distance: 50.4
click at [309, 294] on input "text" at bounding box center [358, 293] width 139 height 19
paste input "cLIMB"
type input "cLIMB"
click at [307, 364] on input "text" at bounding box center [358, 370] width 139 height 19
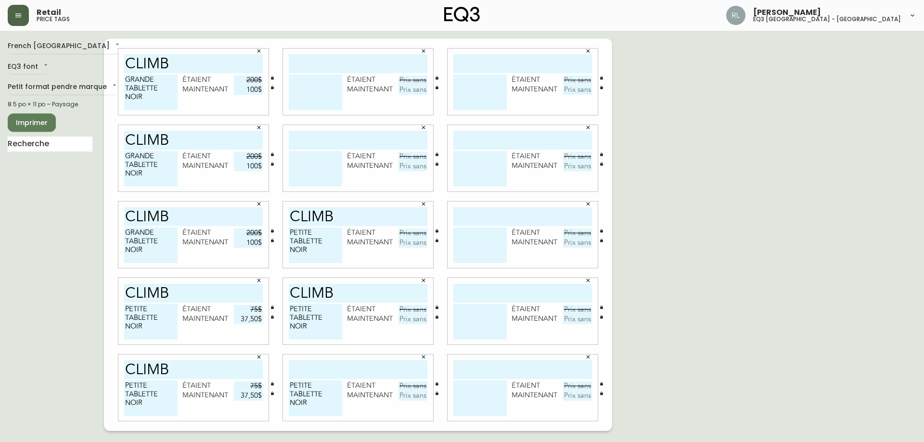
paste input "cLIMB"
type input "cLIMB"
click at [316, 144] on input "text" at bounding box center [358, 140] width 139 height 19
paste input "cLIMB"
type input "cLIMB"
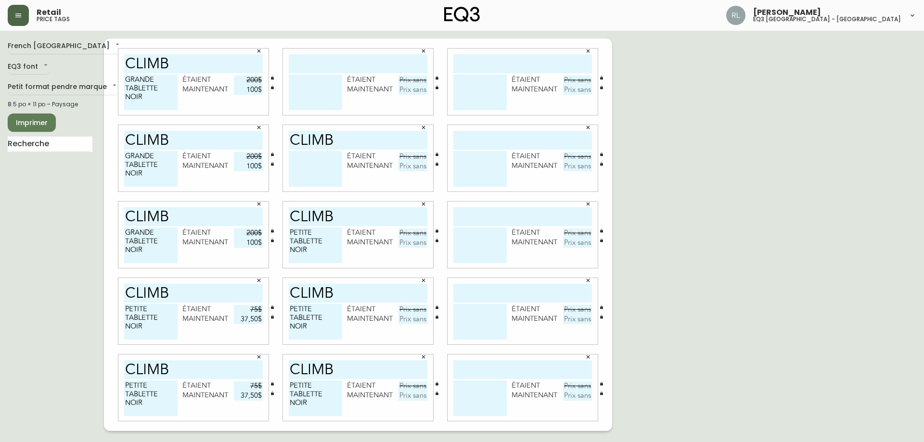
click at [310, 64] on input "text" at bounding box center [358, 63] width 139 height 19
paste input "cLIMB"
type input "cLIMB"
click at [454, 63] on input "text" at bounding box center [522, 63] width 139 height 19
paste input "cLIMB"
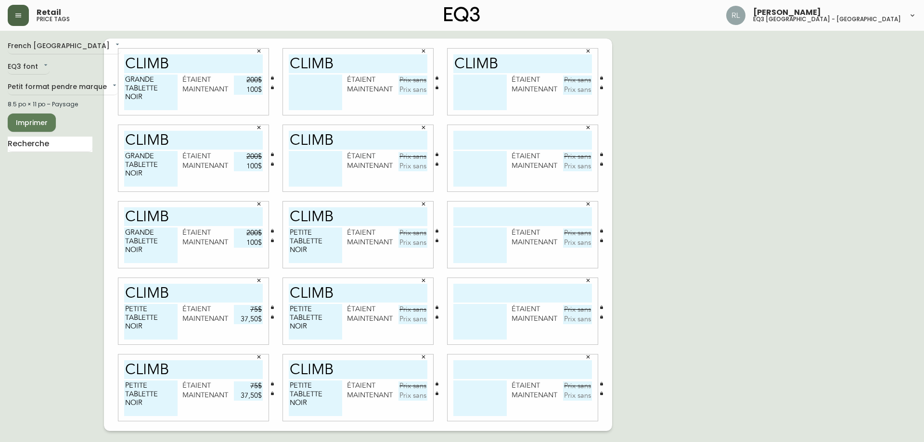
type input "cLIMB"
click at [476, 134] on input "text" at bounding box center [522, 140] width 139 height 19
paste input "cLIMB"
type input "cLIMB"
drag, startPoint x: 472, startPoint y: 215, endPoint x: 466, endPoint y: 226, distance: 13.1
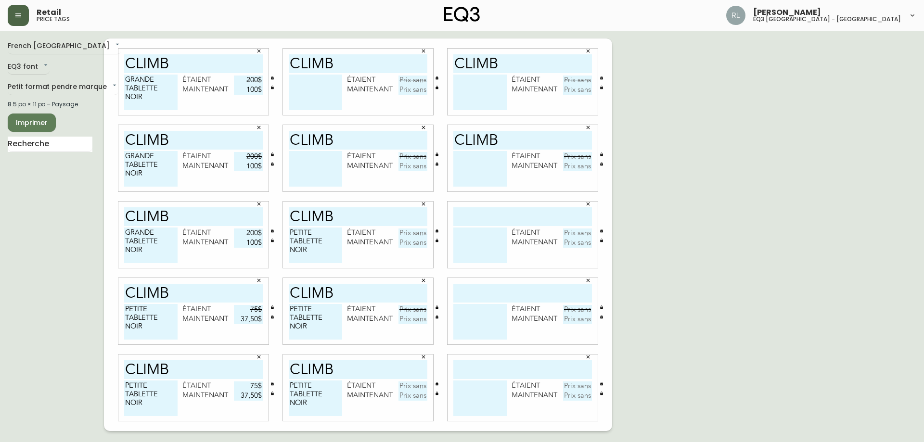
click at [472, 215] on input "text" at bounding box center [522, 216] width 139 height 19
paste input "cLIMB"
type input "cLIMB"
drag, startPoint x: 468, startPoint y: 292, endPoint x: 465, endPoint y: 300, distance: 8.4
click at [468, 292] on input "text" at bounding box center [522, 293] width 139 height 19
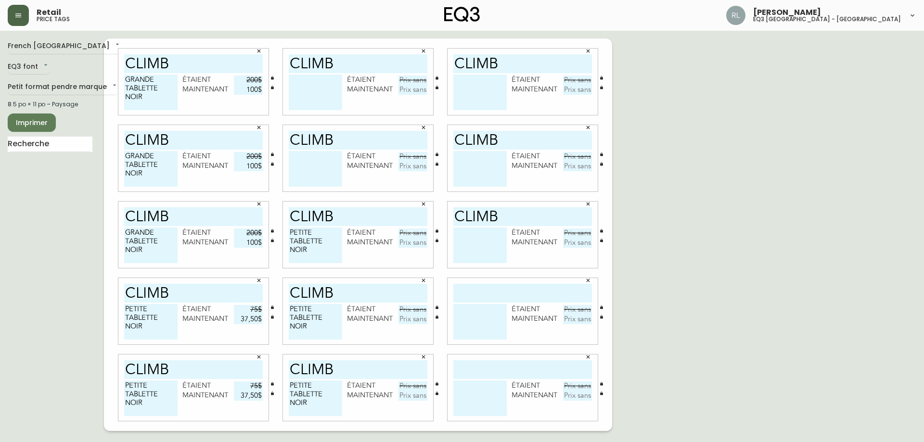
paste input "cLIMB"
type input "cLIMB"
click at [463, 374] on input "text" at bounding box center [522, 370] width 139 height 19
paste input "cLIMB"
type input "cLIMB"
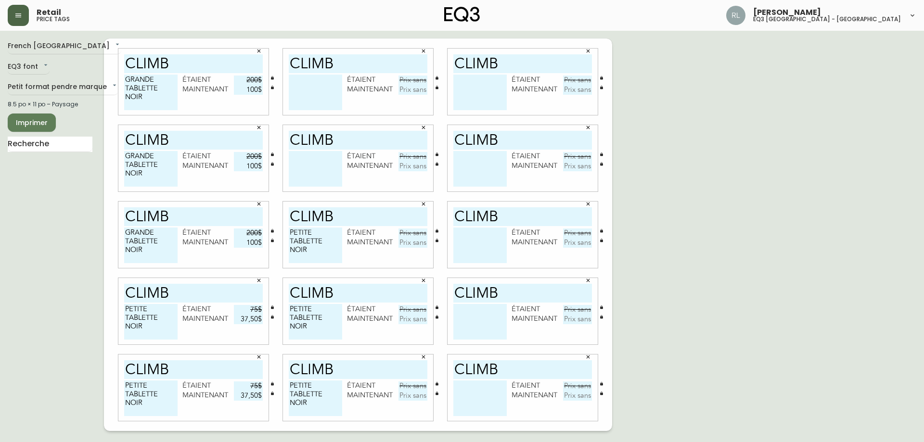
click at [408, 229] on input "text" at bounding box center [413, 234] width 29 height 10
type input "75$"
type input "37,5$"
click at [409, 309] on input "text" at bounding box center [413, 310] width 29 height 10
click at [423, 245] on input "37,5$" at bounding box center [413, 243] width 29 height 10
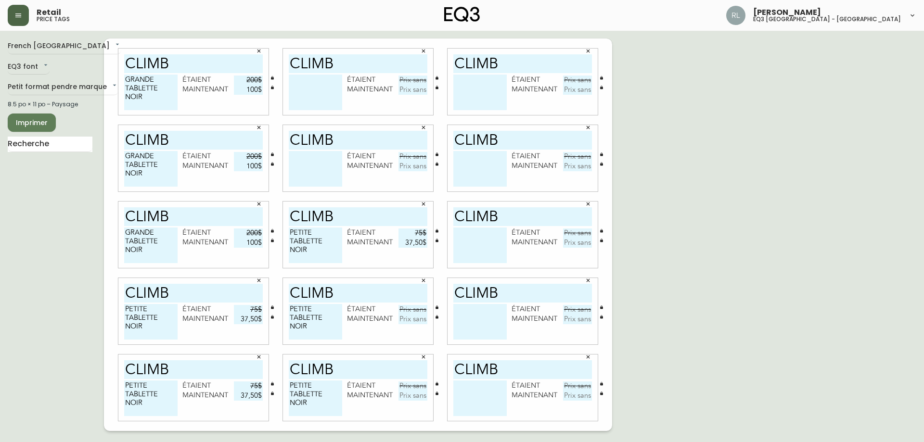
type input "37,50$"
click at [407, 308] on input "text" at bounding box center [413, 310] width 29 height 10
type input "75$"
click at [405, 317] on input "text" at bounding box center [413, 320] width 29 height 10
type input "37,5$"
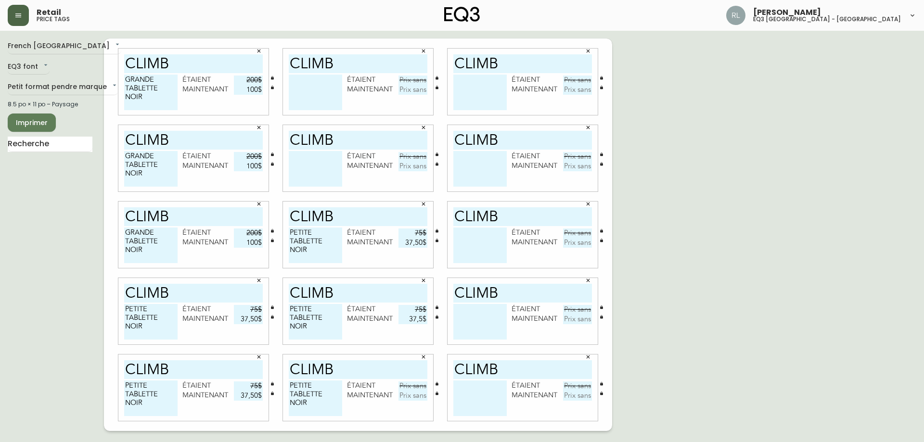
click at [412, 385] on input "text" at bounding box center [413, 387] width 29 height 10
click at [408, 382] on input "text" at bounding box center [413, 387] width 29 height 10
type input "3$"
type input "75$"
click at [413, 395] on input "text" at bounding box center [413, 396] width 29 height 10
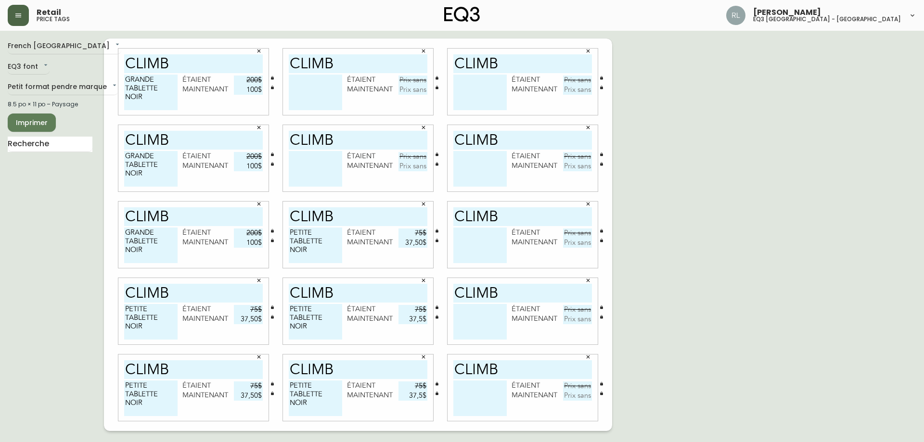
type input "37,5$"
click at [407, 155] on input "text" at bounding box center [413, 157] width 29 height 10
type input "200$"
type input "100$"
click at [308, 169] on textarea at bounding box center [315, 169] width 53 height 36
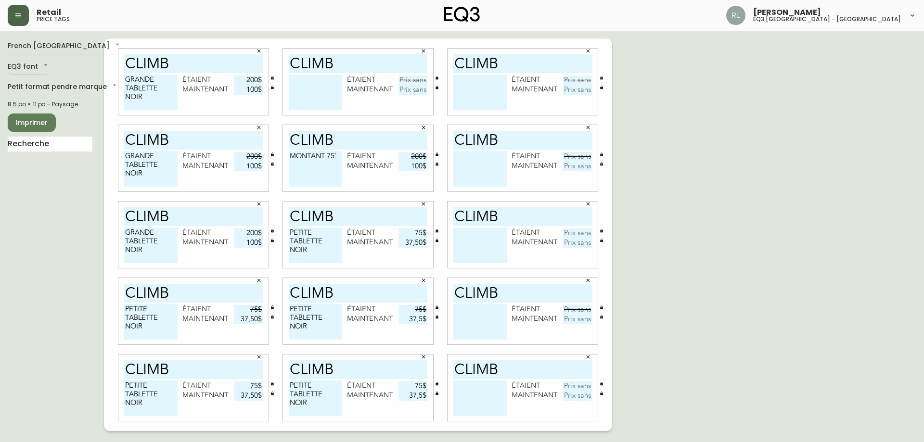
type textarea "MONTANT 75'"
drag, startPoint x: 291, startPoint y: 156, endPoint x: 351, endPoint y: 159, distance: 60.2
click at [351, 159] on div "MONTANT 75' étaient 200$ maintenant 100$" at bounding box center [358, 171] width 139 height 40
click at [307, 83] on textarea at bounding box center [315, 93] width 53 height 36
paste textarea "MONTANT 75'"
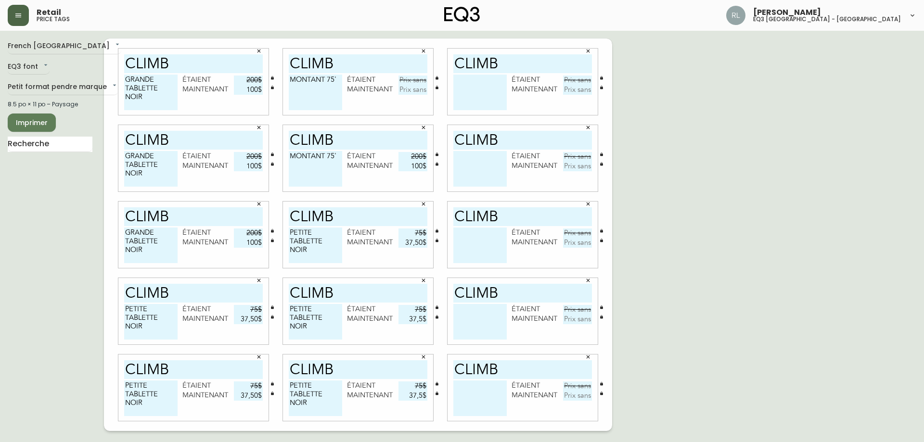
type textarea "MONTANT 75'"
click at [409, 77] on input "text" at bounding box center [413, 81] width 29 height 10
type input "200$"
type input "100$"
click at [577, 384] on input "text" at bounding box center [577, 387] width 29 height 10
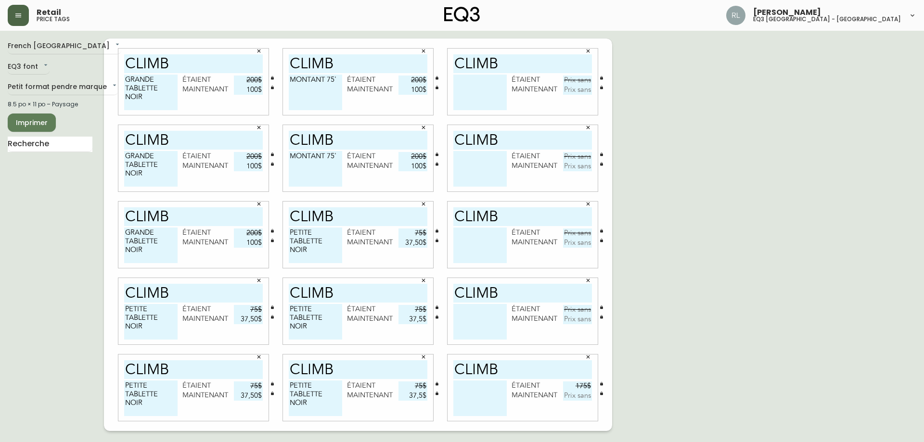
type input "175$"
type input "87,5$"
drag, startPoint x: 336, startPoint y: 155, endPoint x: 136, endPoint y: 157, distance: 200.3
click at [126, 151] on div "cLIMB GRANDE TABLETTE NOIR étaient 200$ maintenant 100$ cLIMB MONTANT 75' étaie…" at bounding box center [358, 235] width 508 height 393
click at [466, 392] on textarea at bounding box center [479, 399] width 53 height 36
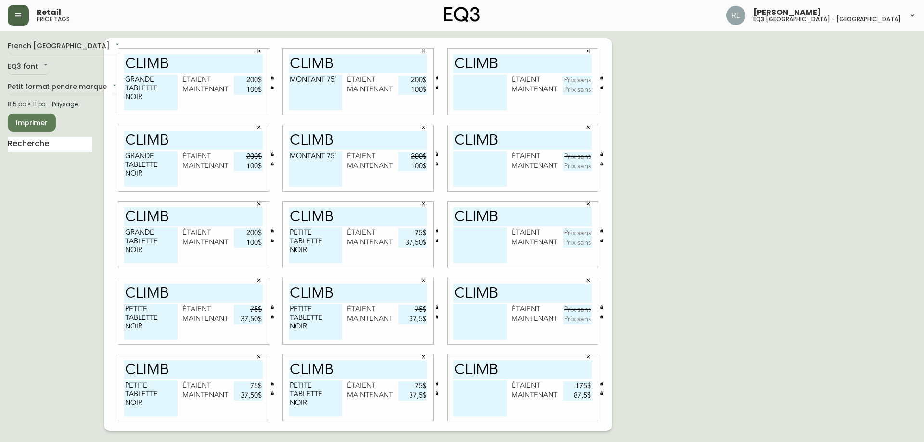
paste textarea "MONTANT 75"
type textarea "MONTANT 49""
click at [338, 155] on textarea "MONTANT 75'" at bounding box center [315, 169] width 53 height 36
type textarea "MONTANT 75""
click at [338, 77] on textarea "MONTANT 75'" at bounding box center [315, 93] width 53 height 36
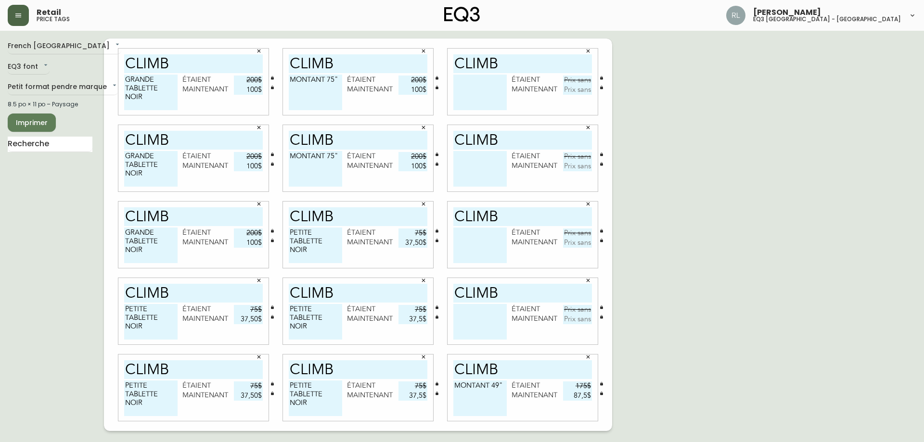
type textarea "MONTANT 75""
click at [671, 129] on div "French Canada fr_CA EQ3 font EQ3 Petit format pendre marque small 8.5 po × 11 p…" at bounding box center [462, 235] width 909 height 393
click at [766, 251] on div "French Canada fr_CA EQ3 font EQ3 Petit format pendre marque small 8.5 po × 11 p…" at bounding box center [462, 235] width 909 height 393
click at [463, 316] on textarea at bounding box center [479, 322] width 53 height 36
type textarea "BRAQUETTES"
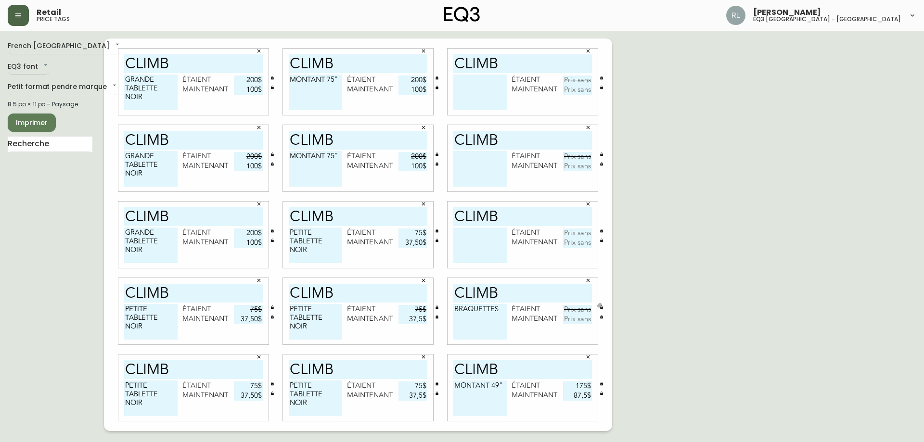
click at [567, 306] on input "text" at bounding box center [577, 310] width 29 height 10
type input "15$"
type input "7,50$"
click at [473, 318] on textarea "BRAQUETTES" at bounding box center [479, 322] width 53 height 36
click at [713, 321] on div "French Canada fr_CA EQ3 font EQ3 Petit format pendre marque small 8.5 po × 11 p…" at bounding box center [462, 235] width 909 height 393
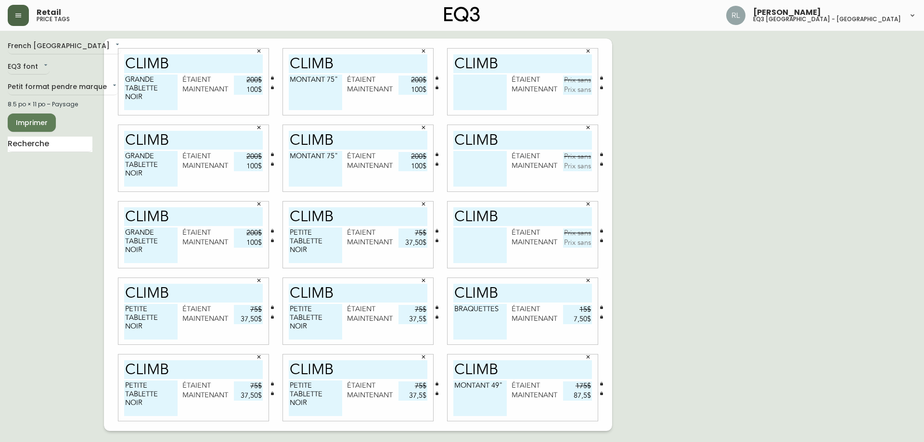
click at [471, 315] on textarea "BRAQUETTES" at bounding box center [479, 322] width 53 height 36
click at [503, 307] on textarea "BRAQUETTES" at bounding box center [479, 322] width 53 height 36
click at [471, 292] on input "cLIMB" at bounding box center [522, 293] width 139 height 19
click at [480, 309] on textarea "BRAQUETTES" at bounding box center [479, 322] width 53 height 36
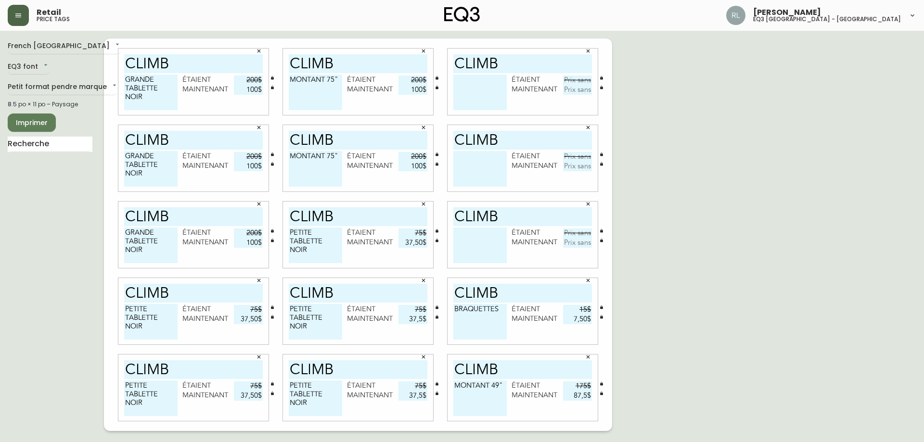
click at [480, 309] on textarea "BRAQUETTES" at bounding box center [479, 322] width 53 height 36
click at [473, 237] on textarea at bounding box center [479, 246] width 53 height 36
paste textarea "BRAQUETTES"
type textarea "BRAQUETTES"
click at [470, 165] on textarea at bounding box center [479, 169] width 53 height 36
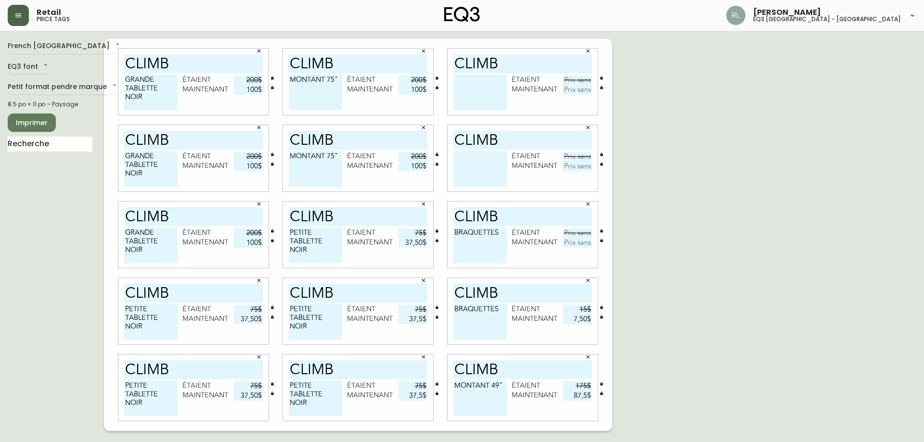
paste textarea "BRAQUETTES"
type textarea "BRAQUETTES"
click at [472, 88] on textarea at bounding box center [479, 93] width 53 height 36
paste textarea "BRAQUETTES"
type textarea "BRAQUETTES"
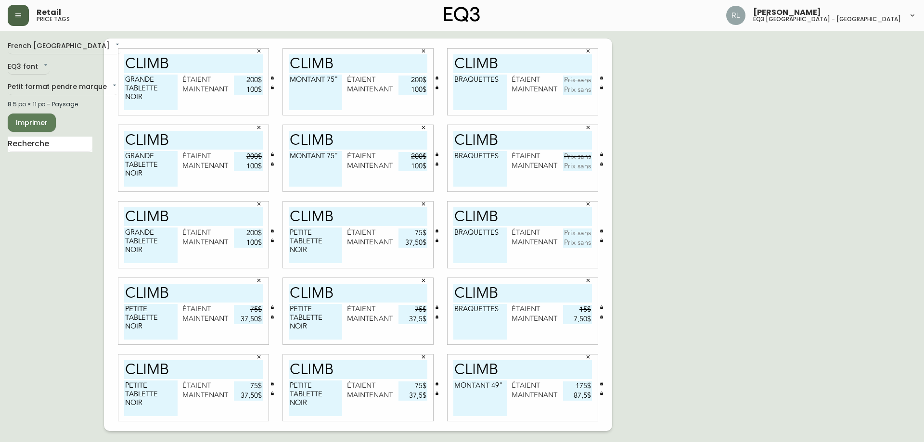
click at [574, 81] on input "text" at bounding box center [577, 81] width 29 height 10
type input "15$"
type input "7,5$"
type input "15$"
type input "7,5$"
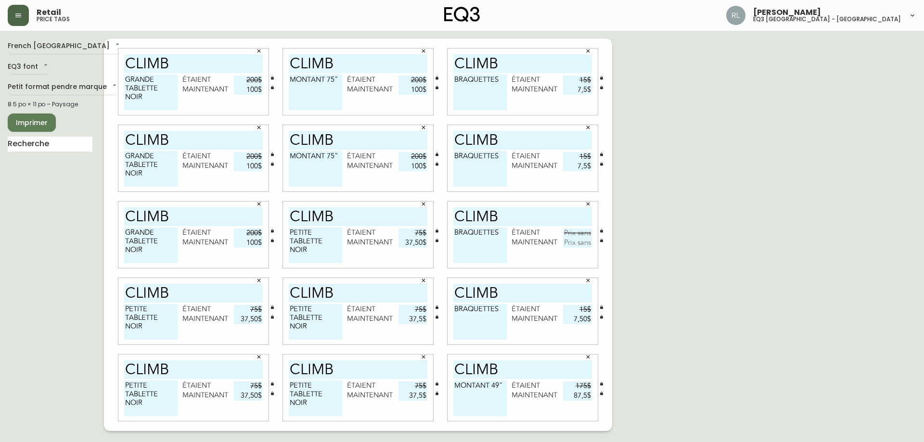
click at [578, 232] on input "text" at bounding box center [577, 234] width 29 height 10
type input "15$"
type input "7,5$"
click at [28, 121] on span "Imprimer" at bounding box center [31, 123] width 33 height 12
